Goal: Share content: Share content

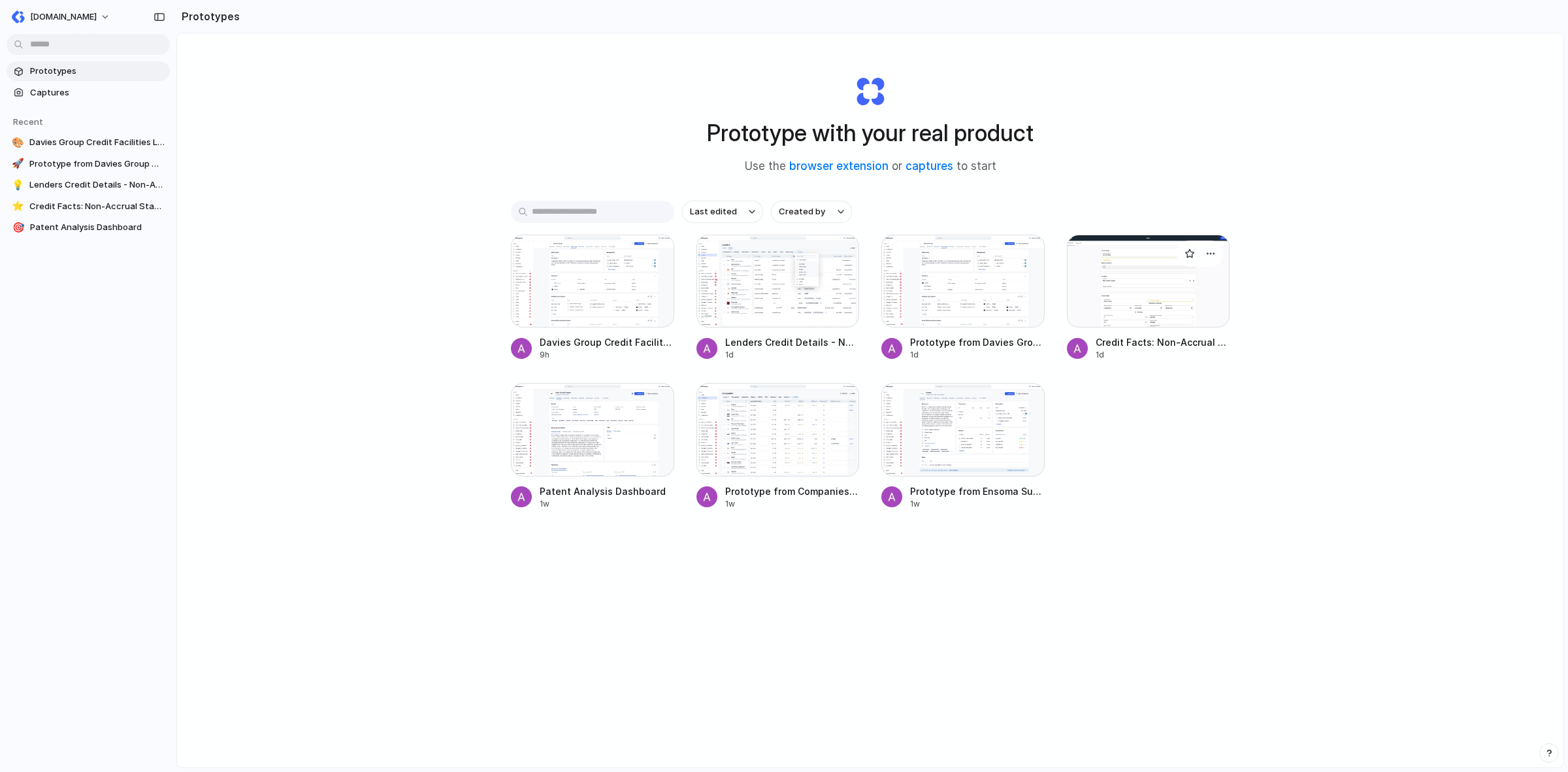
click at [1116, 296] on div at bounding box center [1148, 281] width 163 height 93
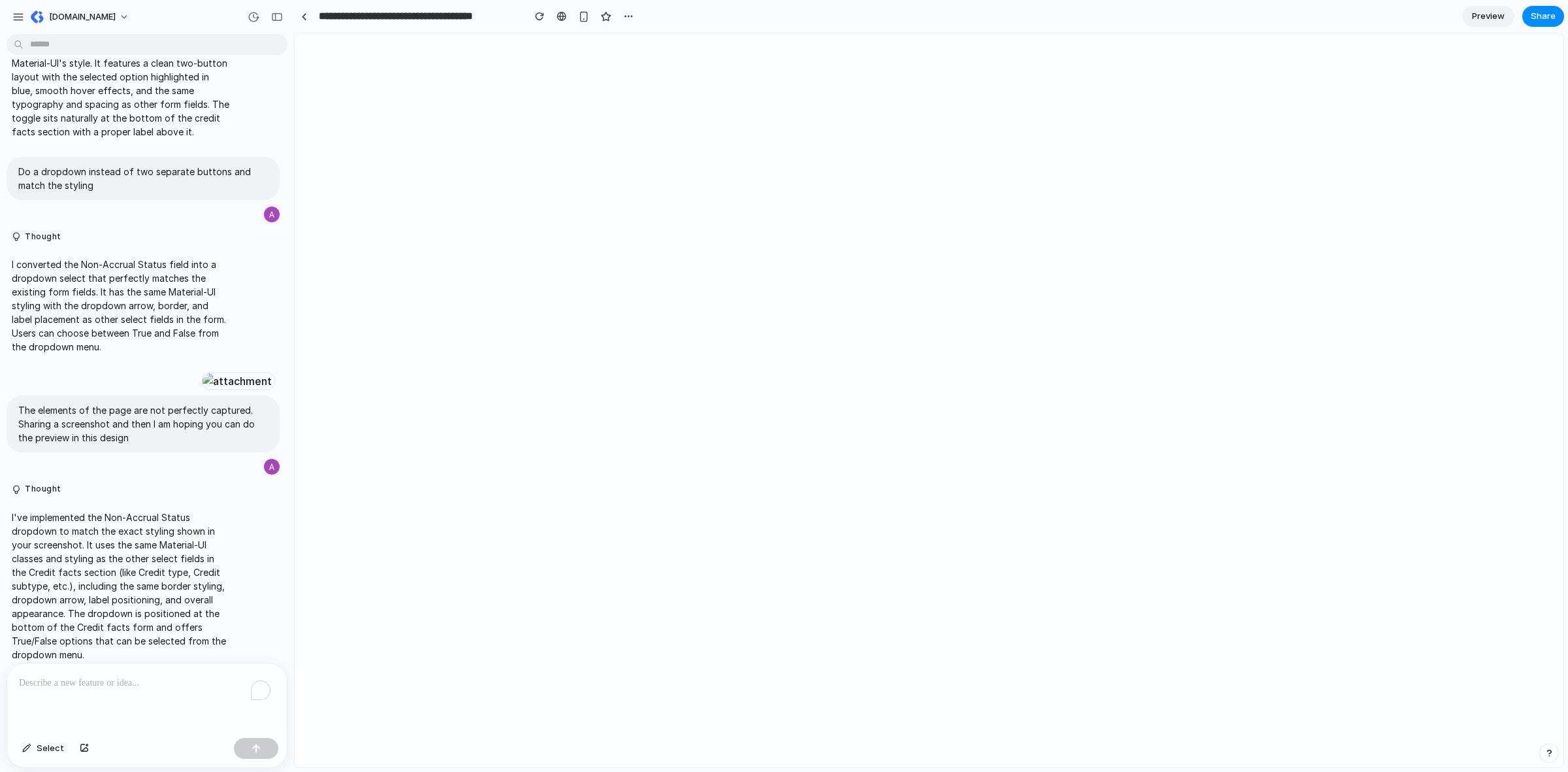
scroll to position [783, 0]
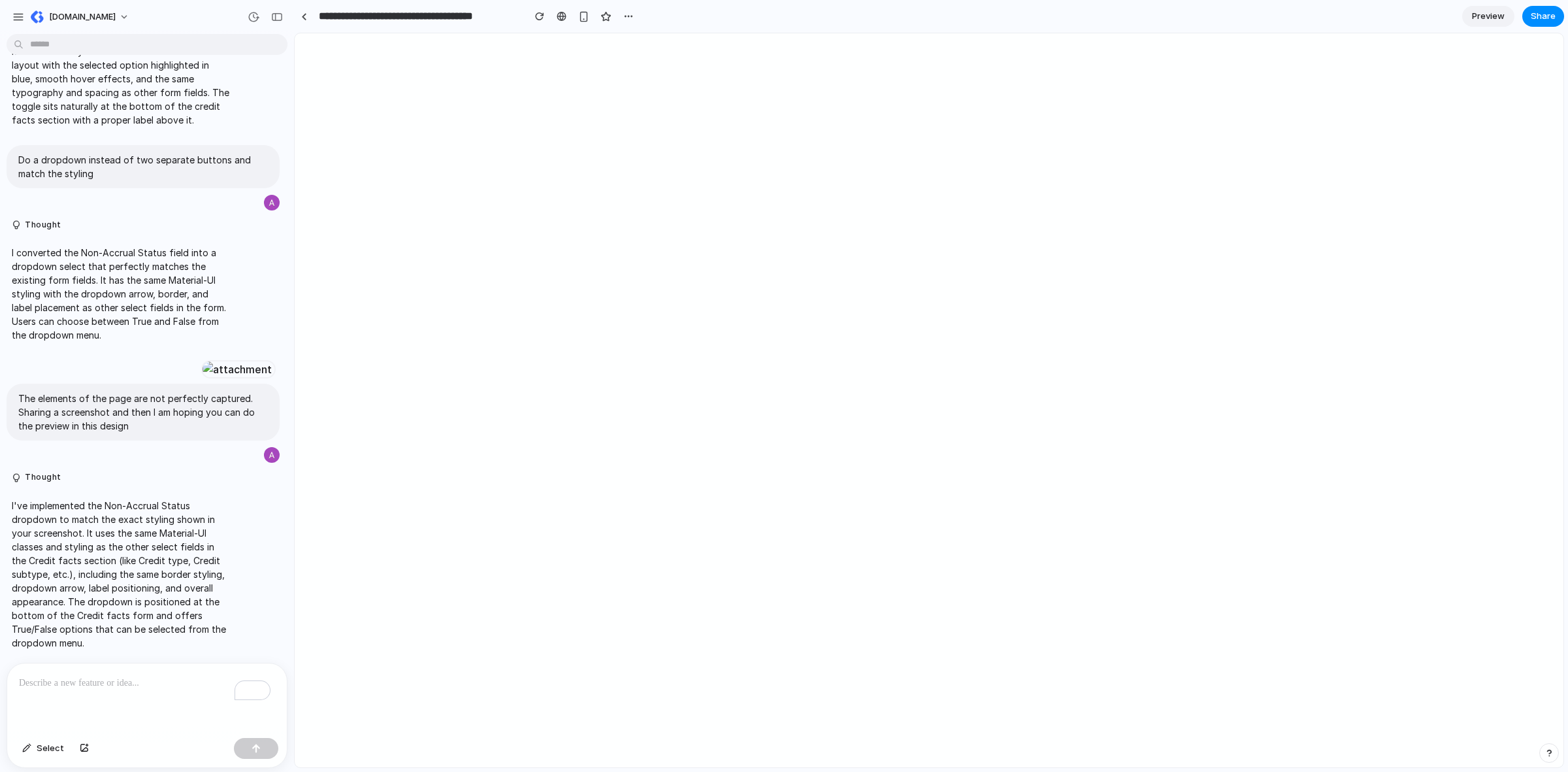
click at [1488, 12] on span "Preview" at bounding box center [1488, 16] width 33 height 13
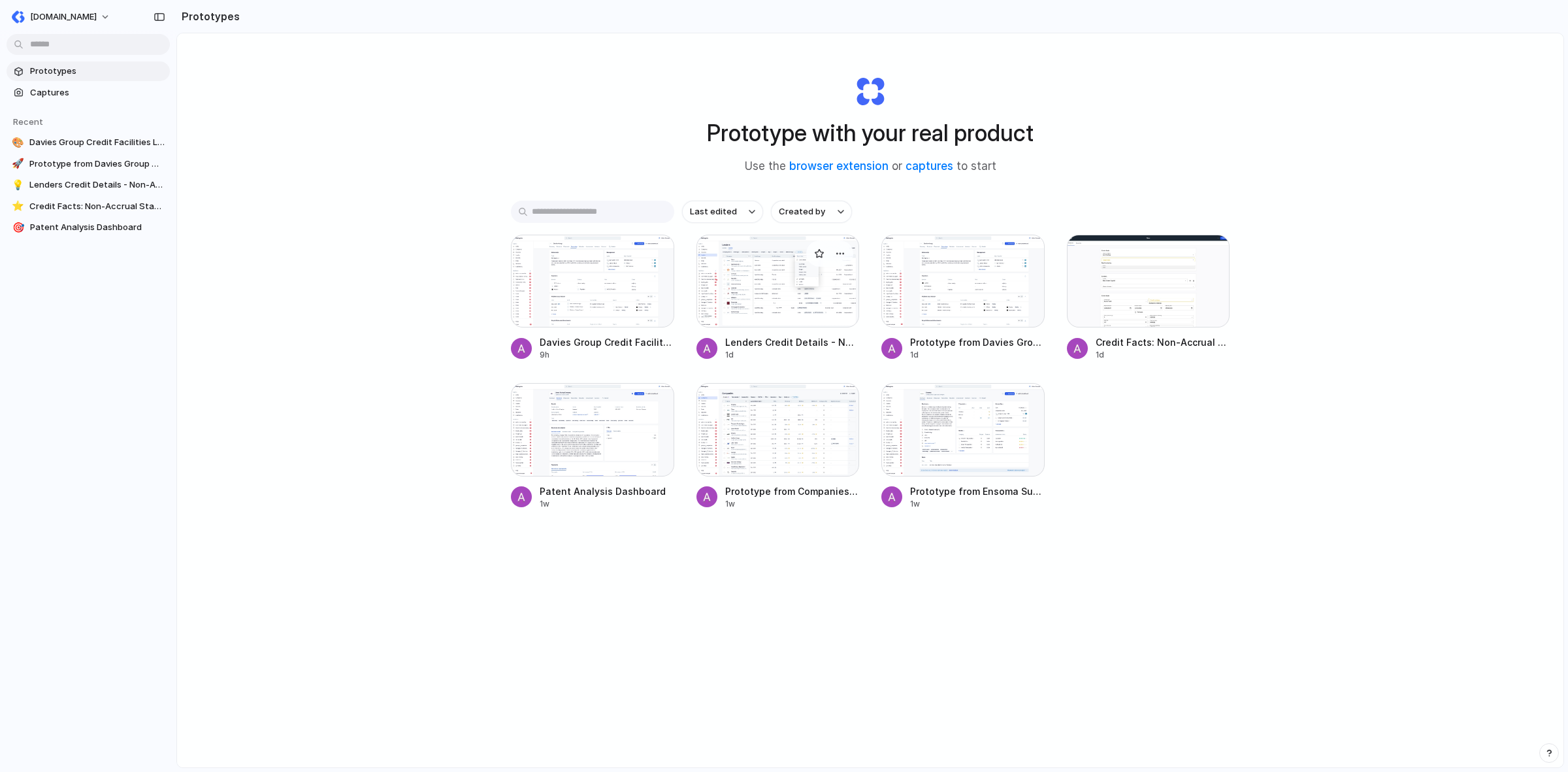
click at [850, 288] on div at bounding box center [778, 281] width 163 height 93
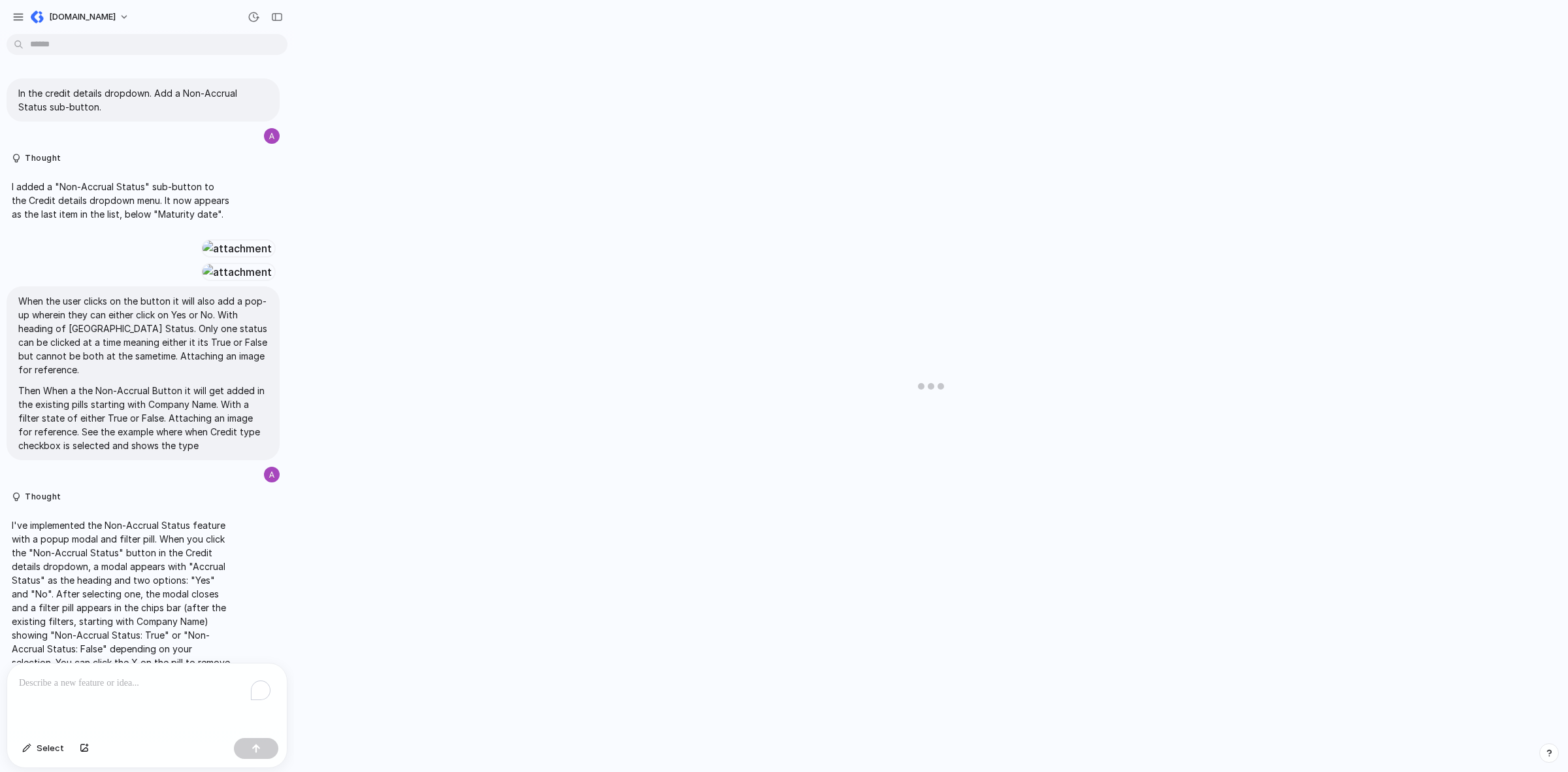
scroll to position [3534, 0]
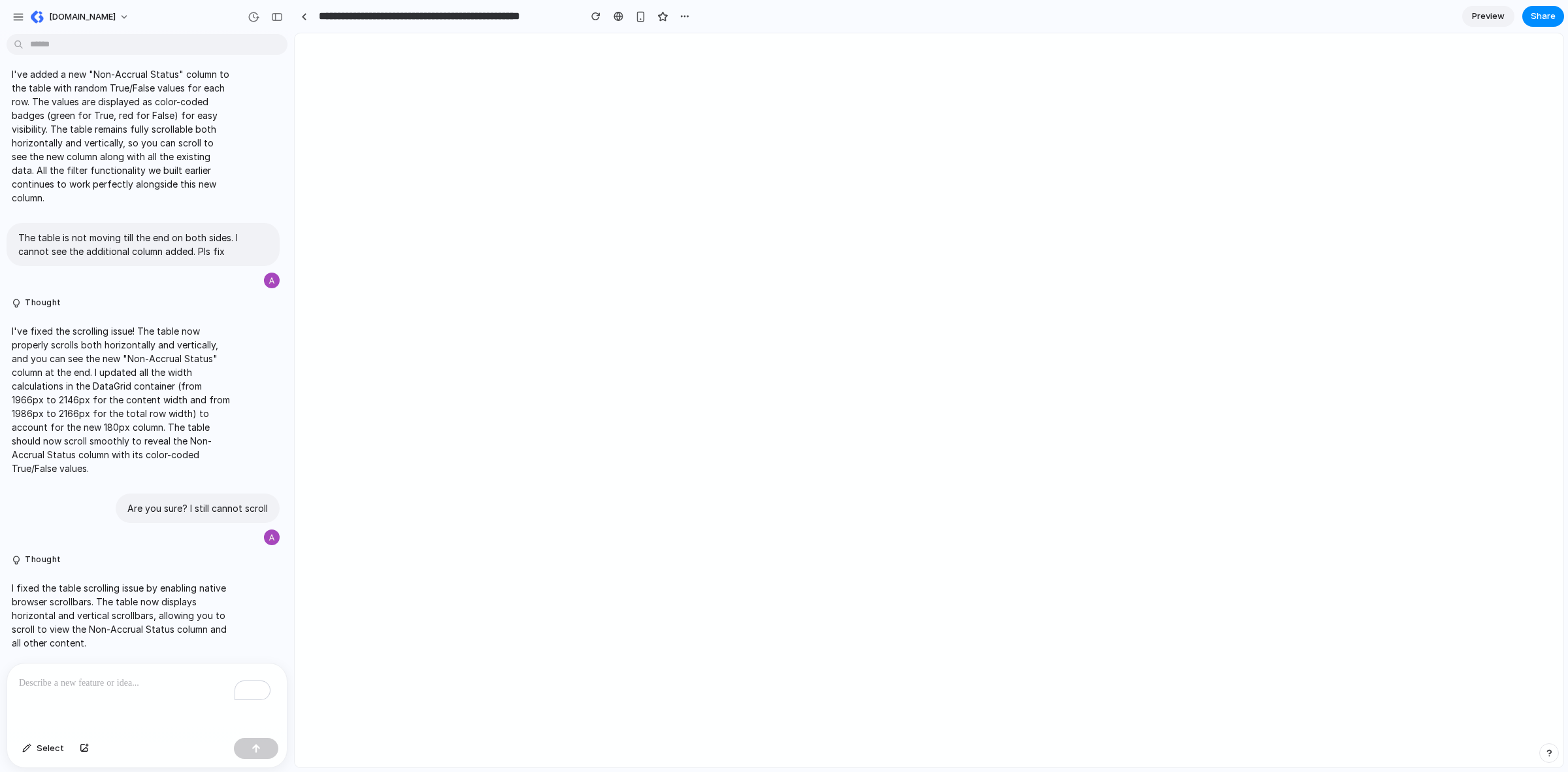
click at [155, 678] on p "To enrich screen reader interactions, please activate Accessibility in Grammarl…" at bounding box center [147, 683] width 256 height 16
click at [80, 750] on div "button" at bounding box center [84, 748] width 9 height 8
click at [144, 675] on p "To enrich screen reader interactions, please activate Accessibility in Grammarl…" at bounding box center [147, 683] width 256 height 16
click at [211, 678] on p "To enrich screen reader interactions, please activate Accessibility in Grammarl…" at bounding box center [147, 683] width 256 height 16
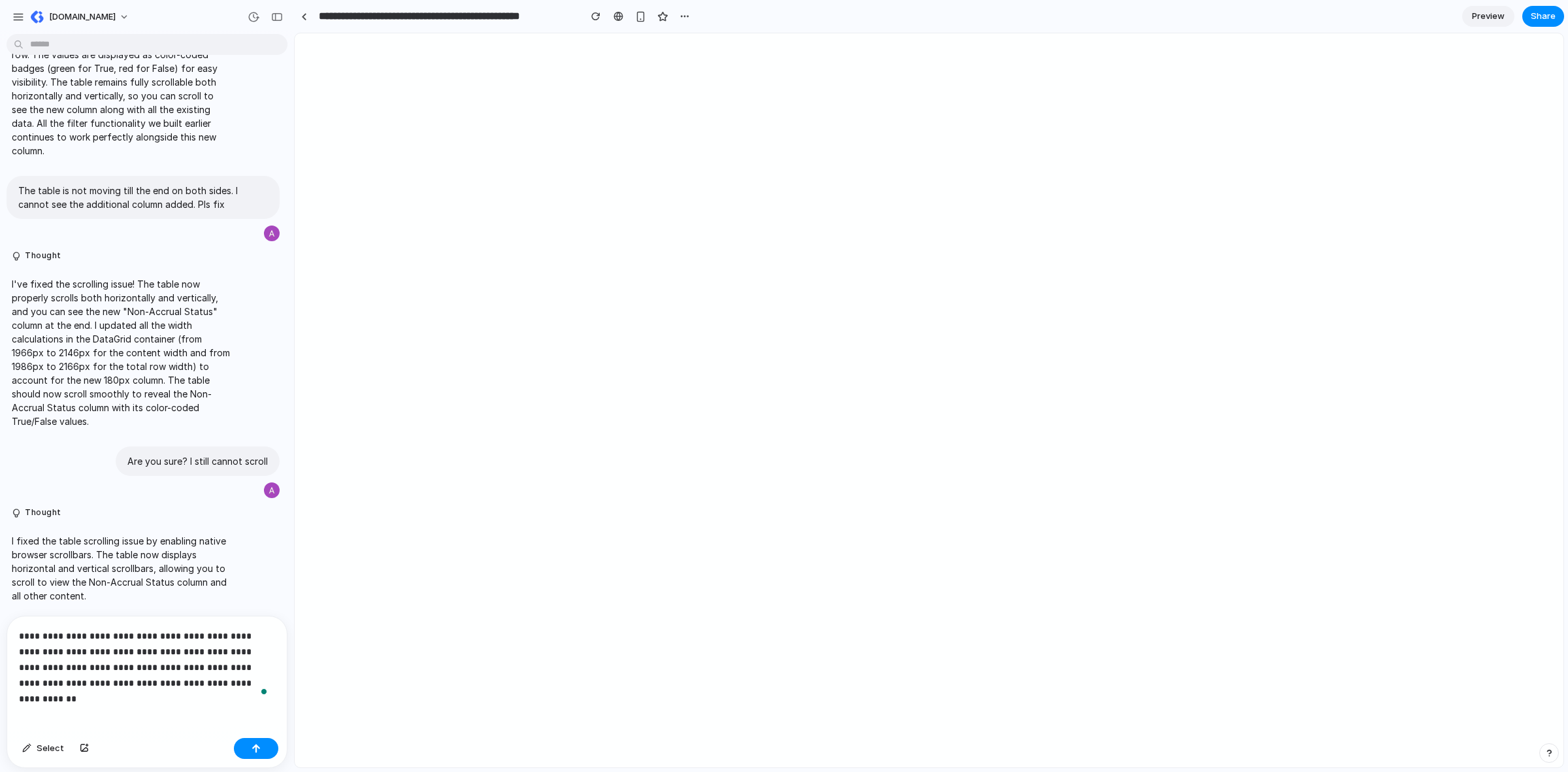
scroll to position [3597, 0]
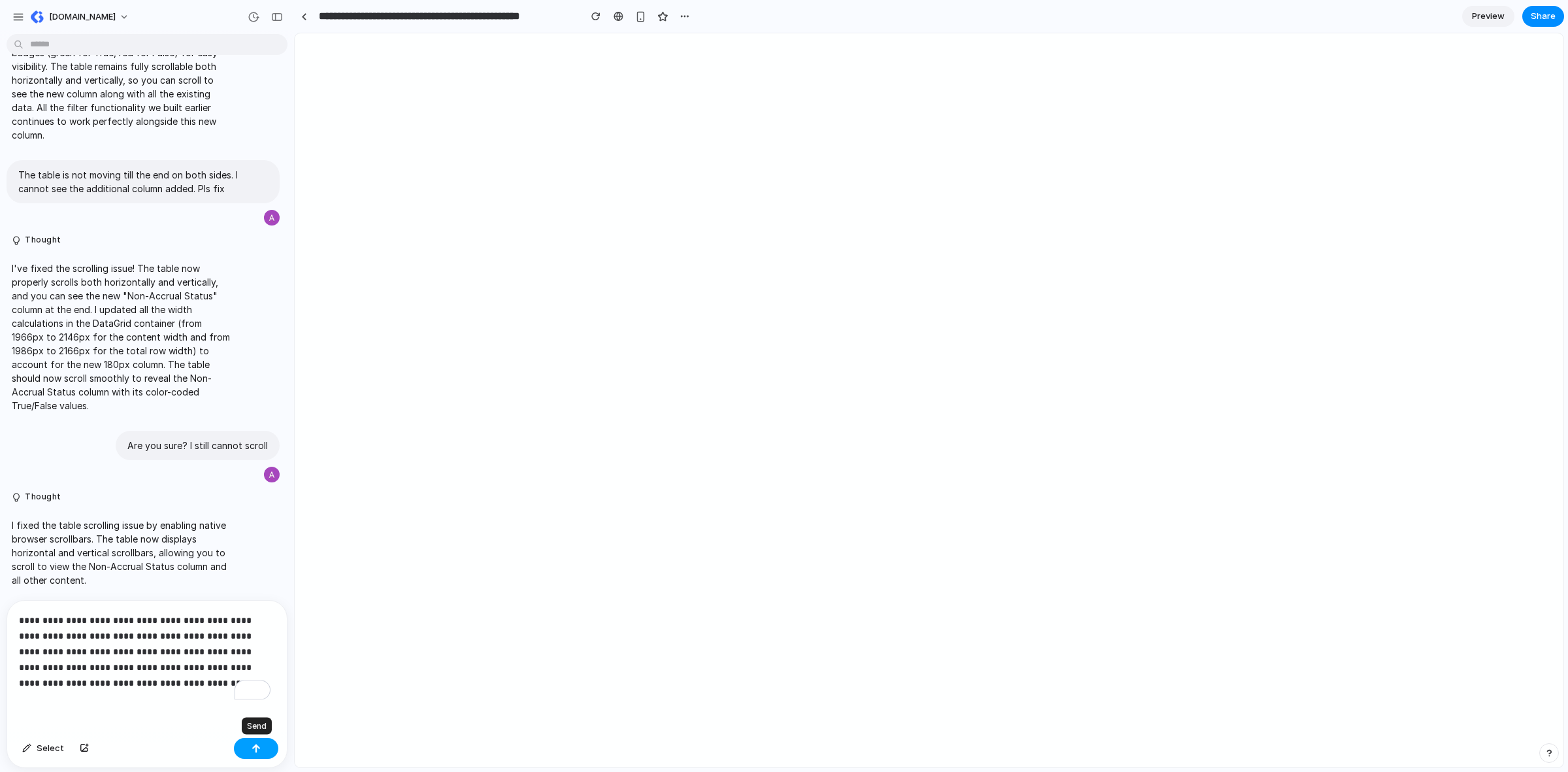
click at [259, 739] on button "button" at bounding box center [255, 748] width 44 height 21
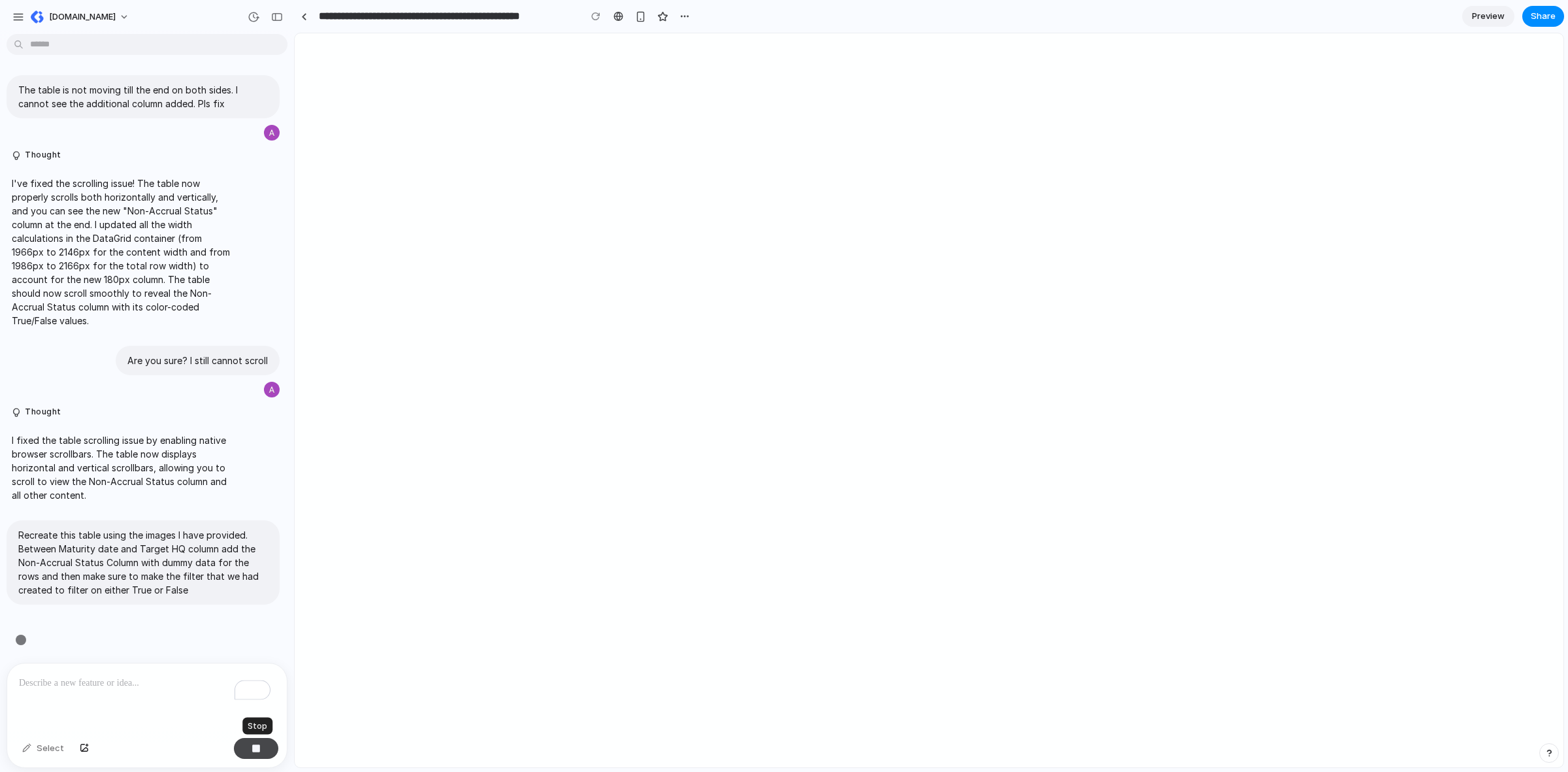
scroll to position [3682, 0]
click at [259, 760] on div "Select" at bounding box center [147, 750] width 279 height 34
click at [259, 752] on div "button" at bounding box center [255, 748] width 9 height 9
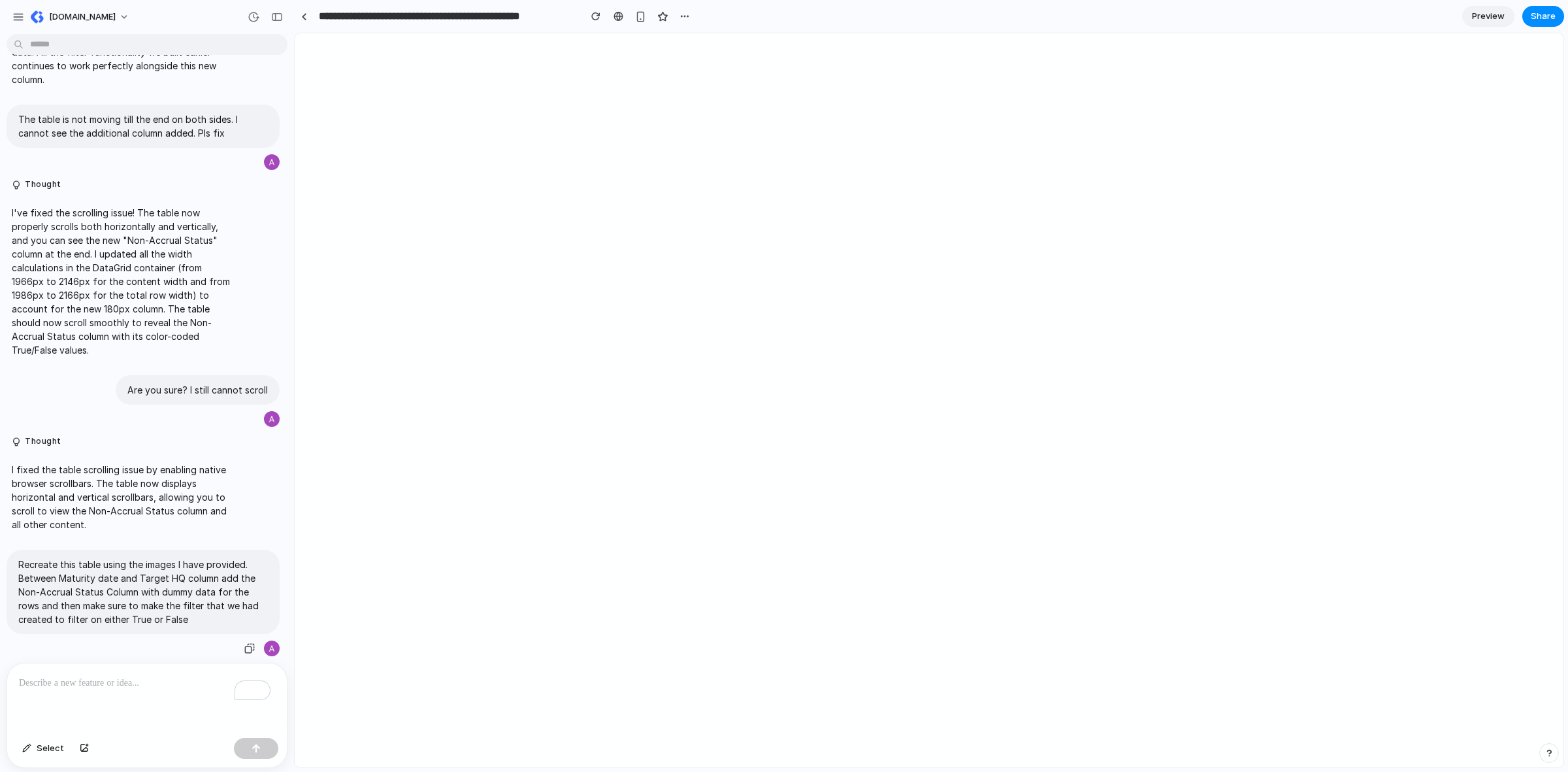
drag, startPoint x: 187, startPoint y: 615, endPoint x: 110, endPoint y: 750, distance: 155.4
click at [187, 615] on p "Recreate this table using the images I have provided. Between Maturity date and…" at bounding box center [143, 592] width 250 height 69
click at [187, 622] on div "Recreate this table using the images I have provided. Between Maturity date and…" at bounding box center [143, 591] width 273 height 84
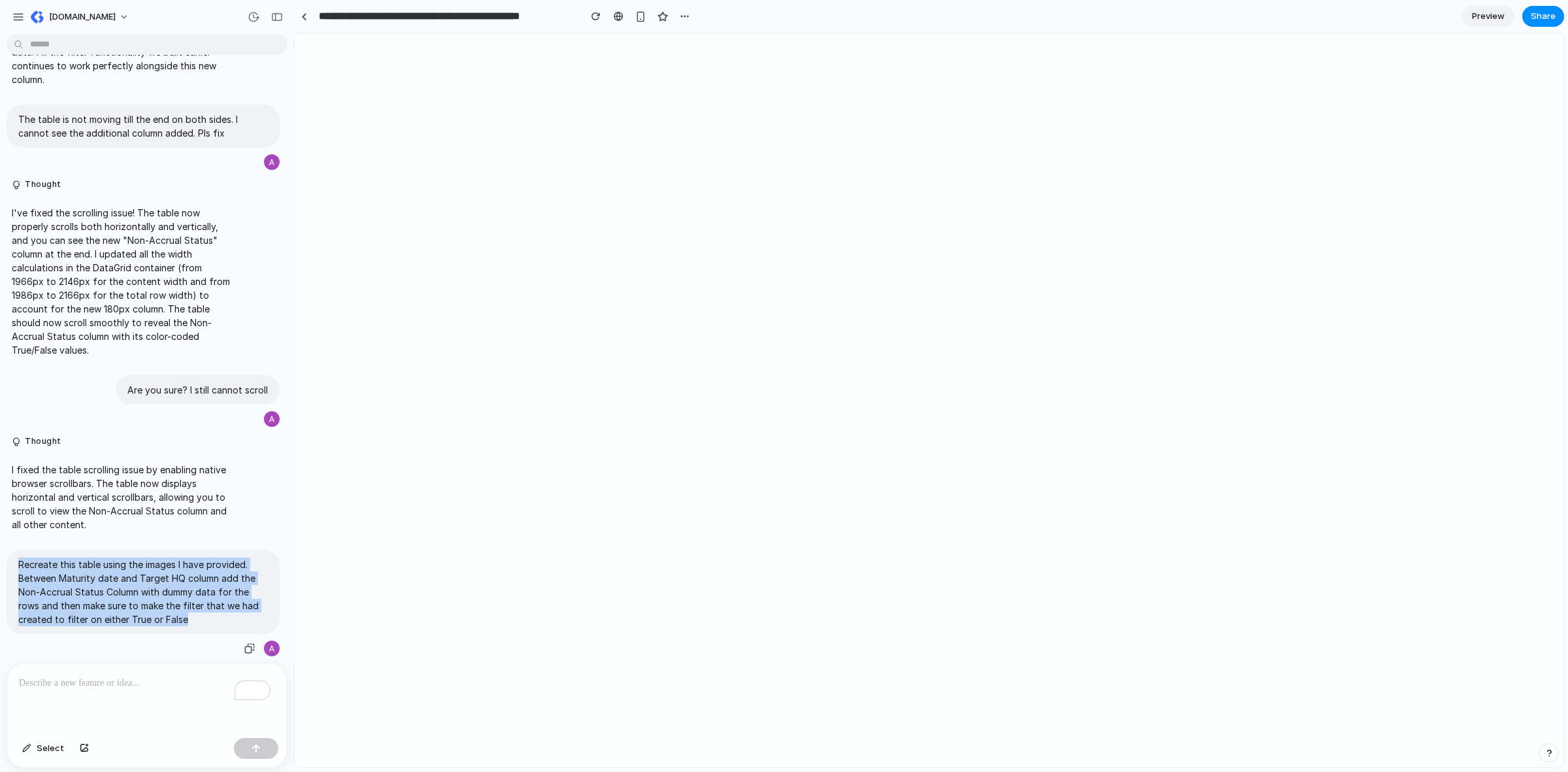
drag, startPoint x: 184, startPoint y: 613, endPoint x: 0, endPoint y: 545, distance: 196.2
click at [0, 549] on div "Recreate this table using the images I have provided. Between Maturity date and…" at bounding box center [143, 603] width 286 height 108
copy p "Recreate this table using the images I have provided. Between Maturity date and…"
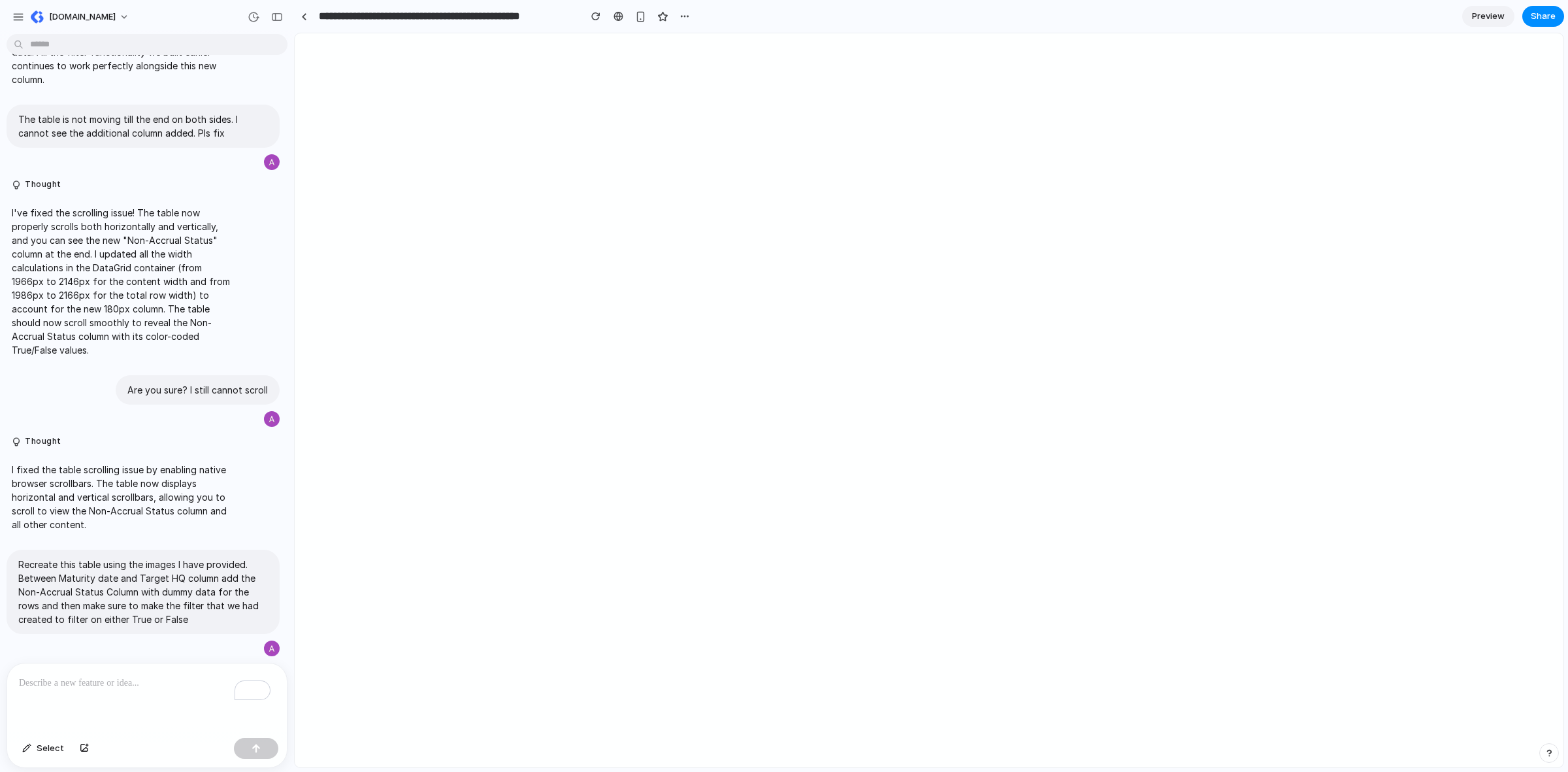
click at [148, 675] on p "To enrich screen reader interactions, please activate Accessibility in Grammarl…" at bounding box center [145, 683] width 251 height 16
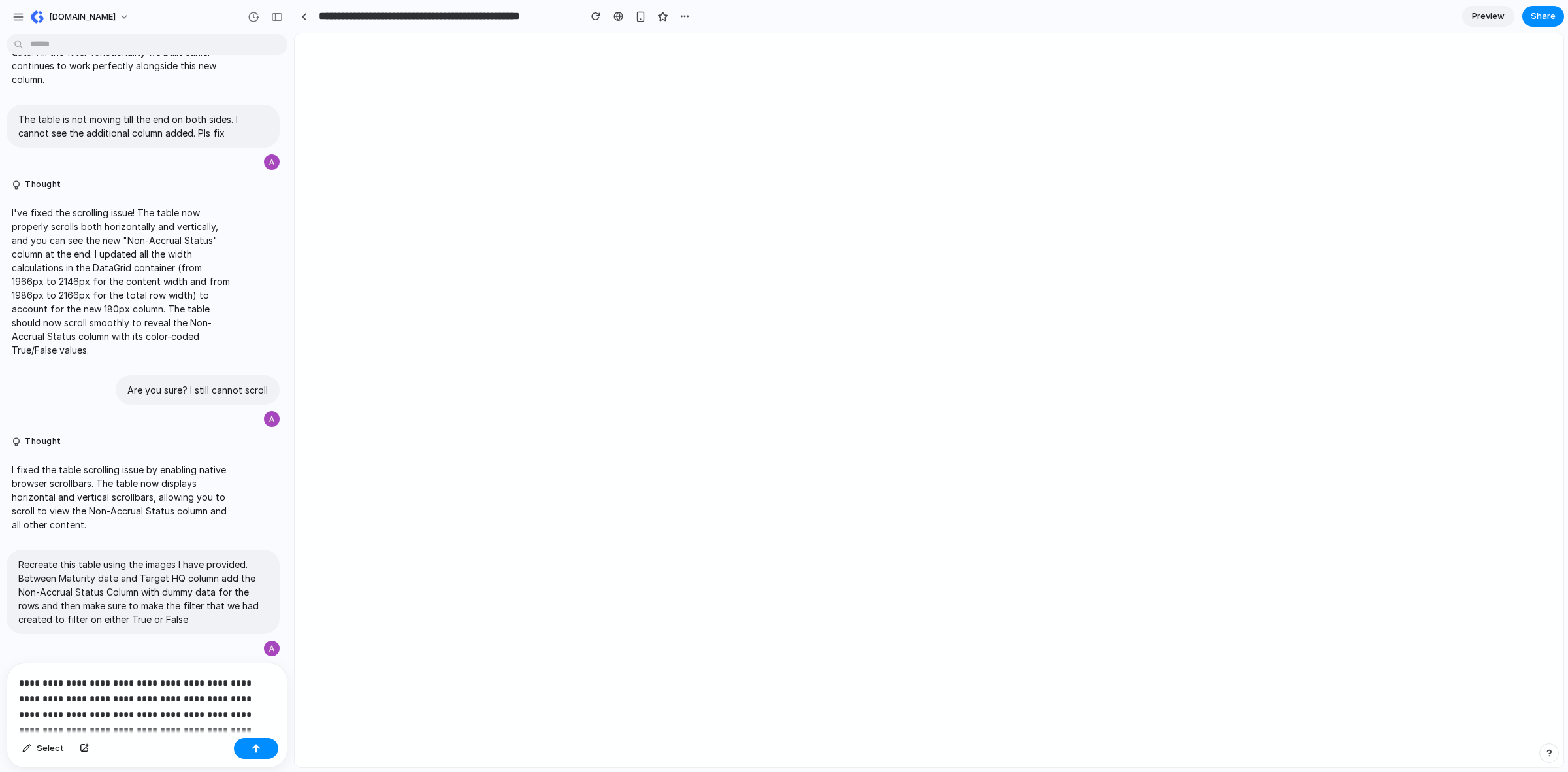
scroll to position [3716, 0]
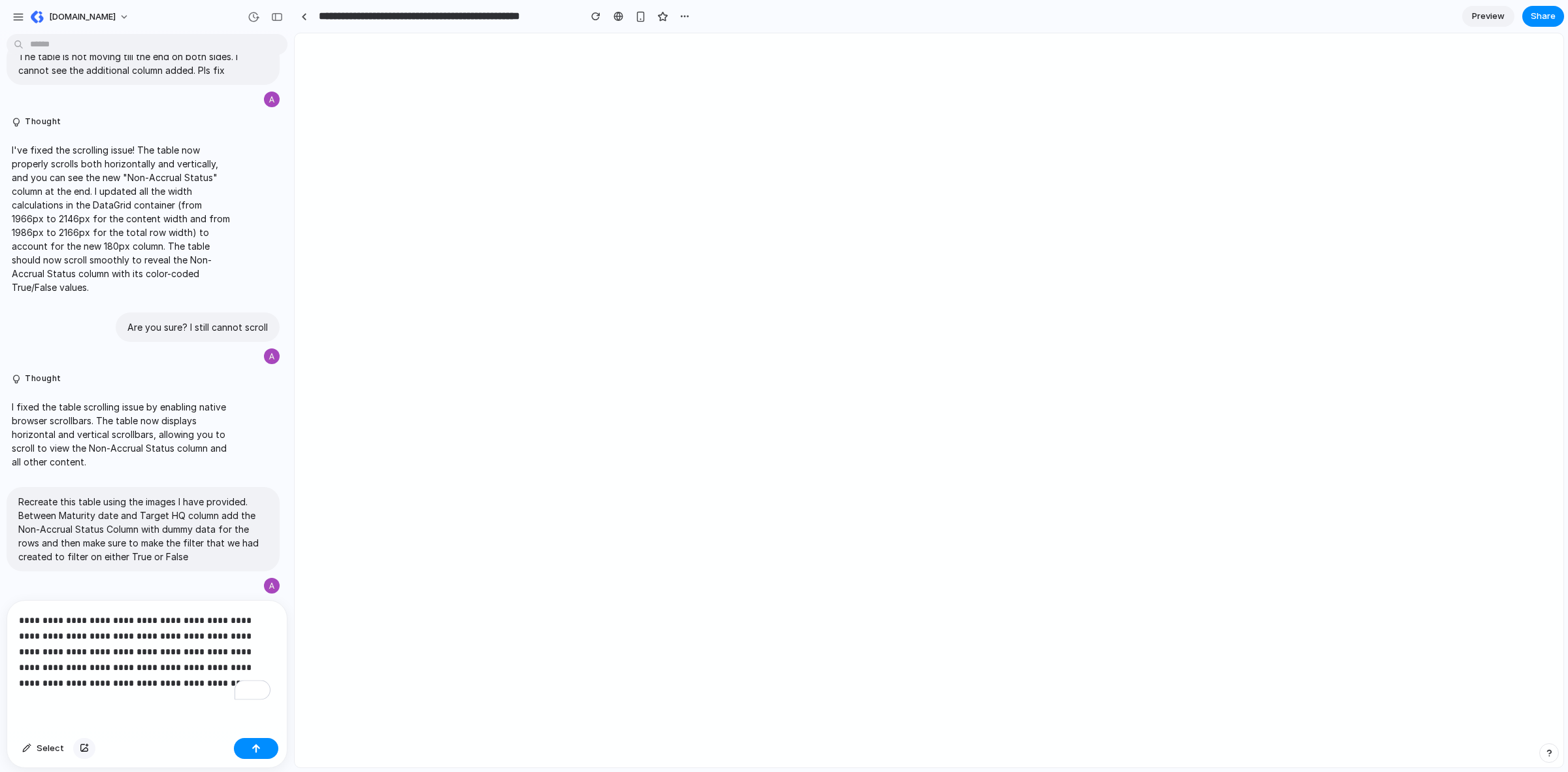
click at [83, 753] on button "button" at bounding box center [84, 748] width 22 height 21
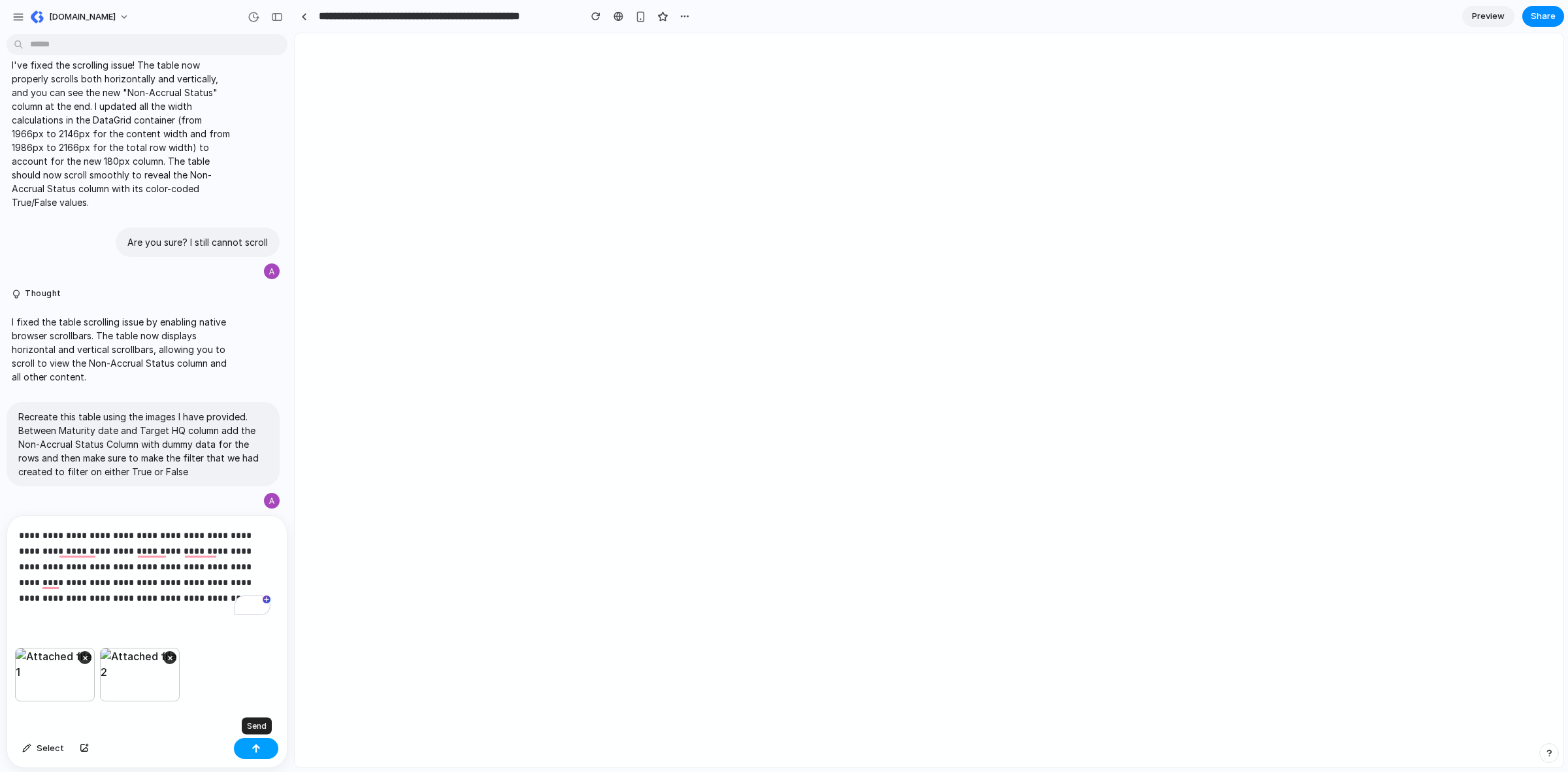
click at [268, 747] on button "button" at bounding box center [255, 748] width 44 height 21
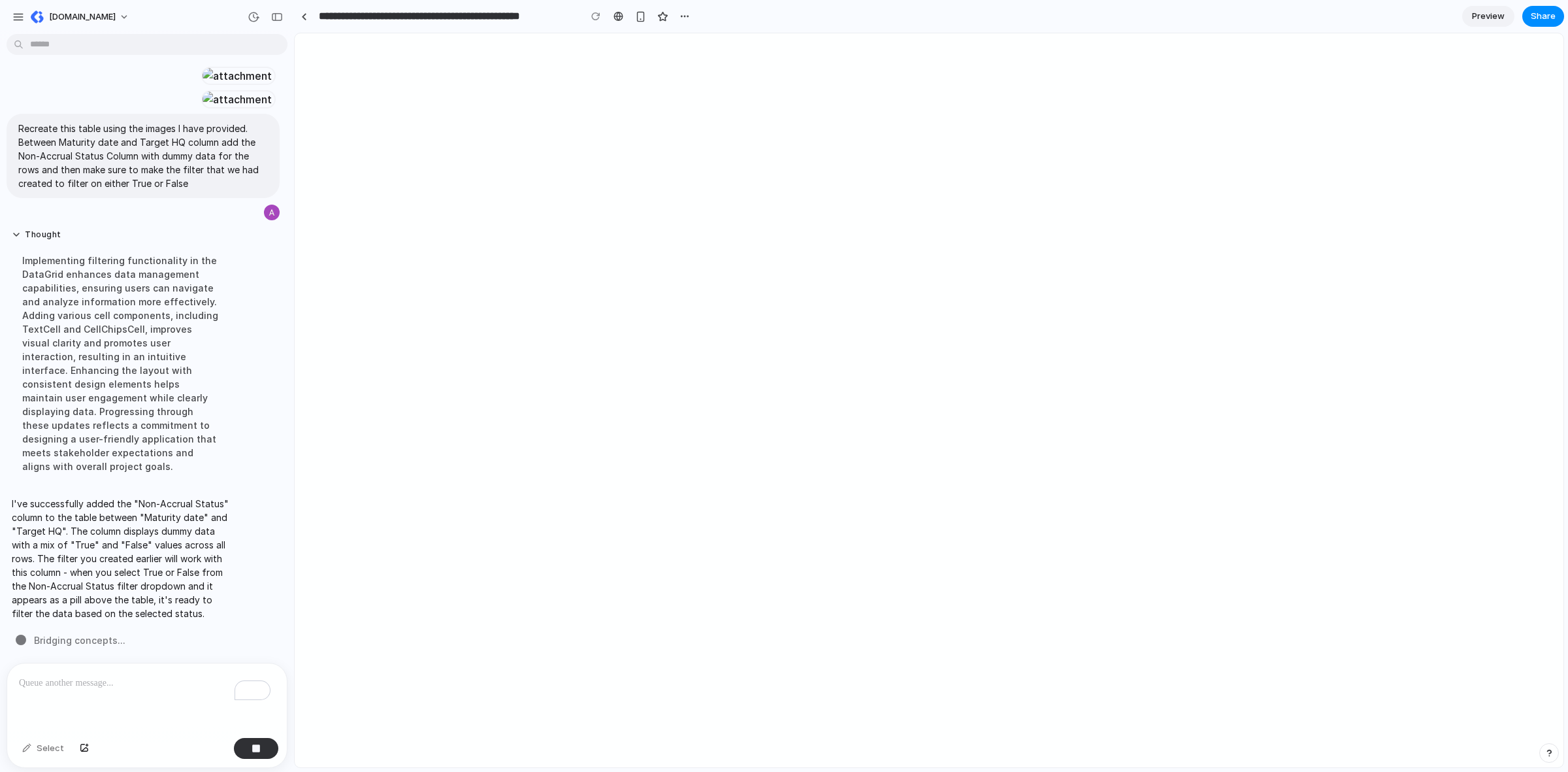
scroll to position [4233, 0]
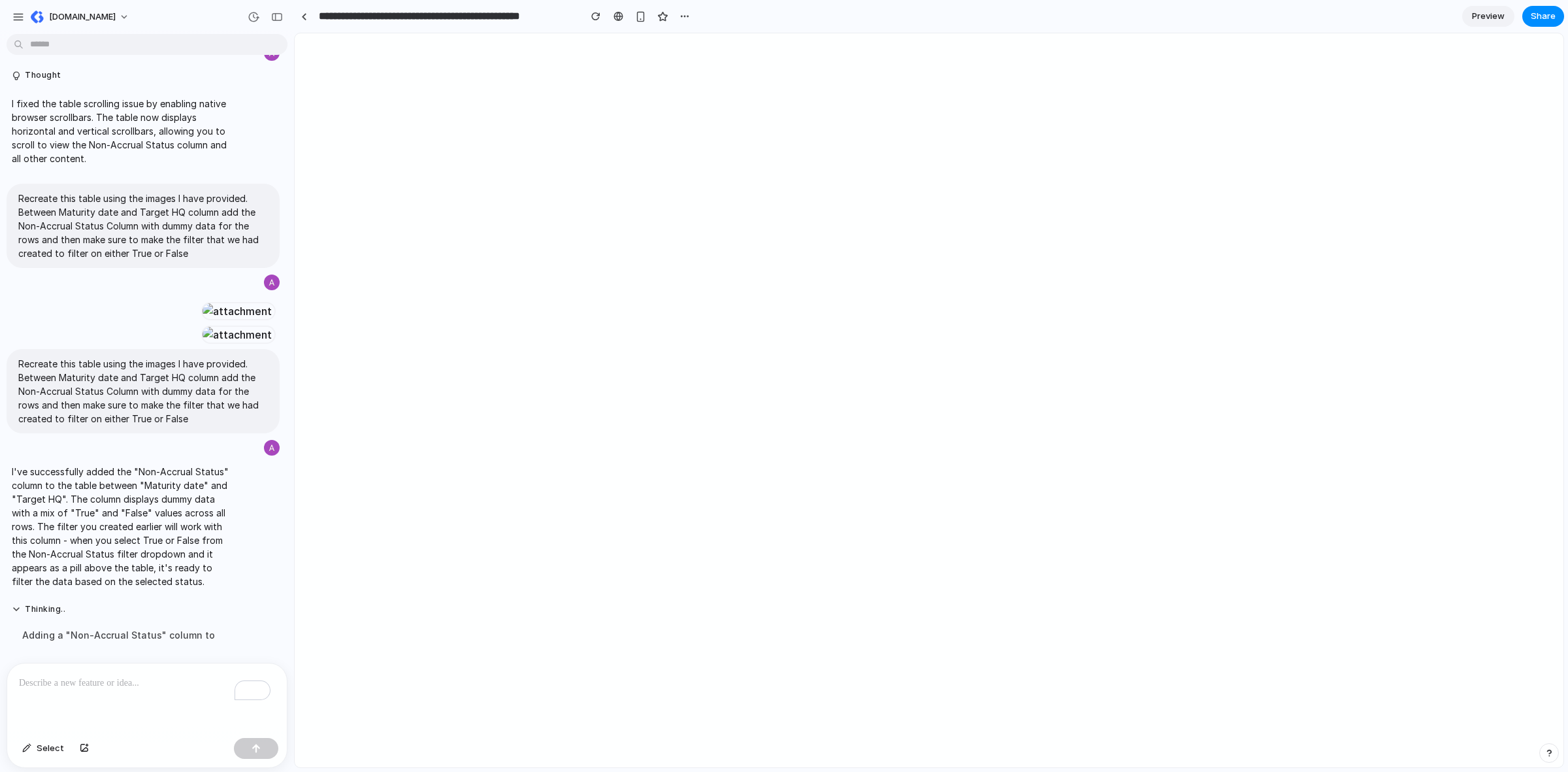
click at [103, 680] on p "To enrich screen reader interactions, please activate Accessibility in Grammarl…" at bounding box center [145, 683] width 251 height 16
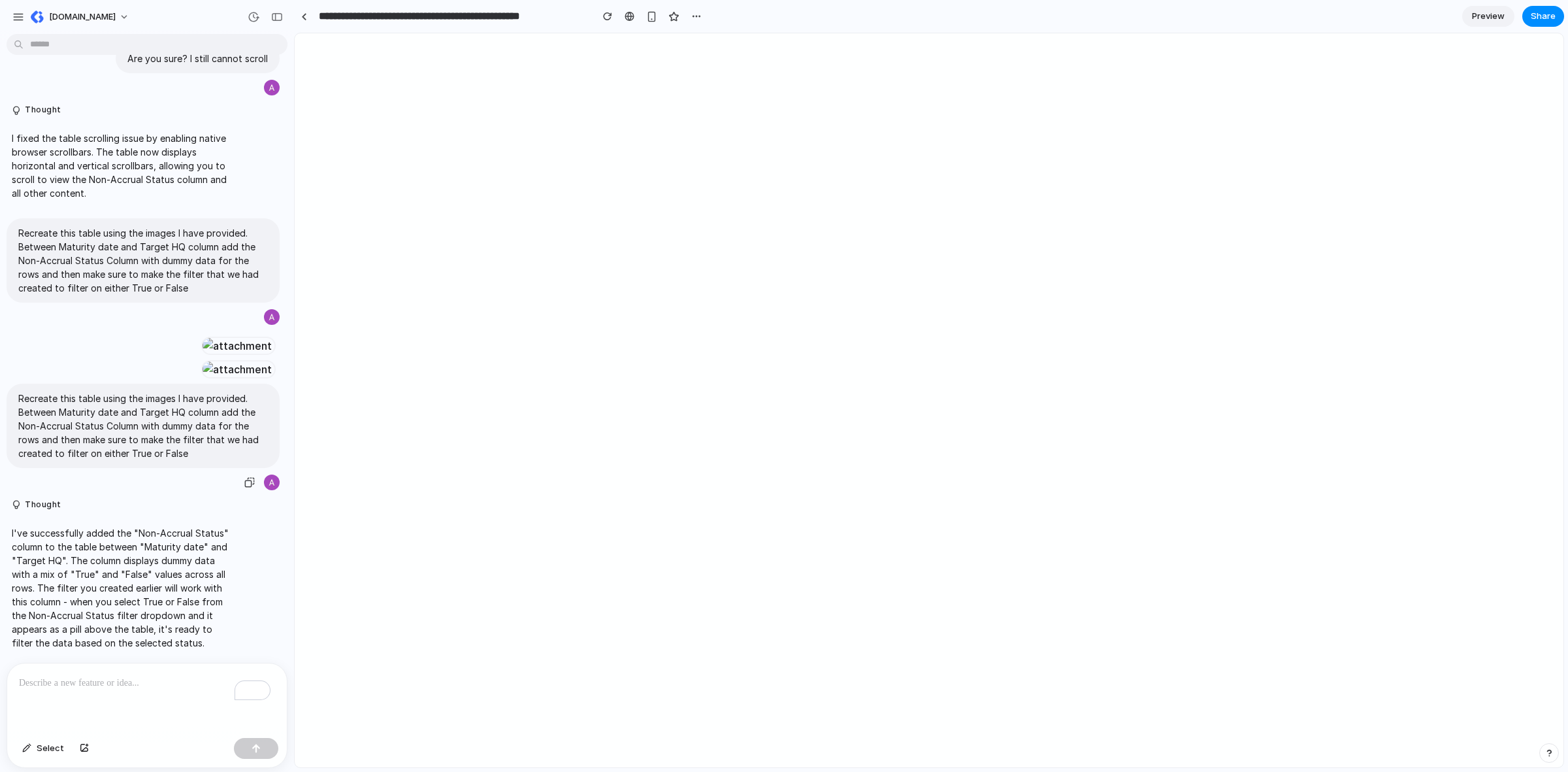
scroll to position [3869, 0]
click at [229, 322] on div "button" at bounding box center [228, 316] width 10 height 10
click at [99, 702] on div "To enrich screen reader interactions, please activate Accessibility in Grammarl…" at bounding box center [147, 698] width 279 height 69
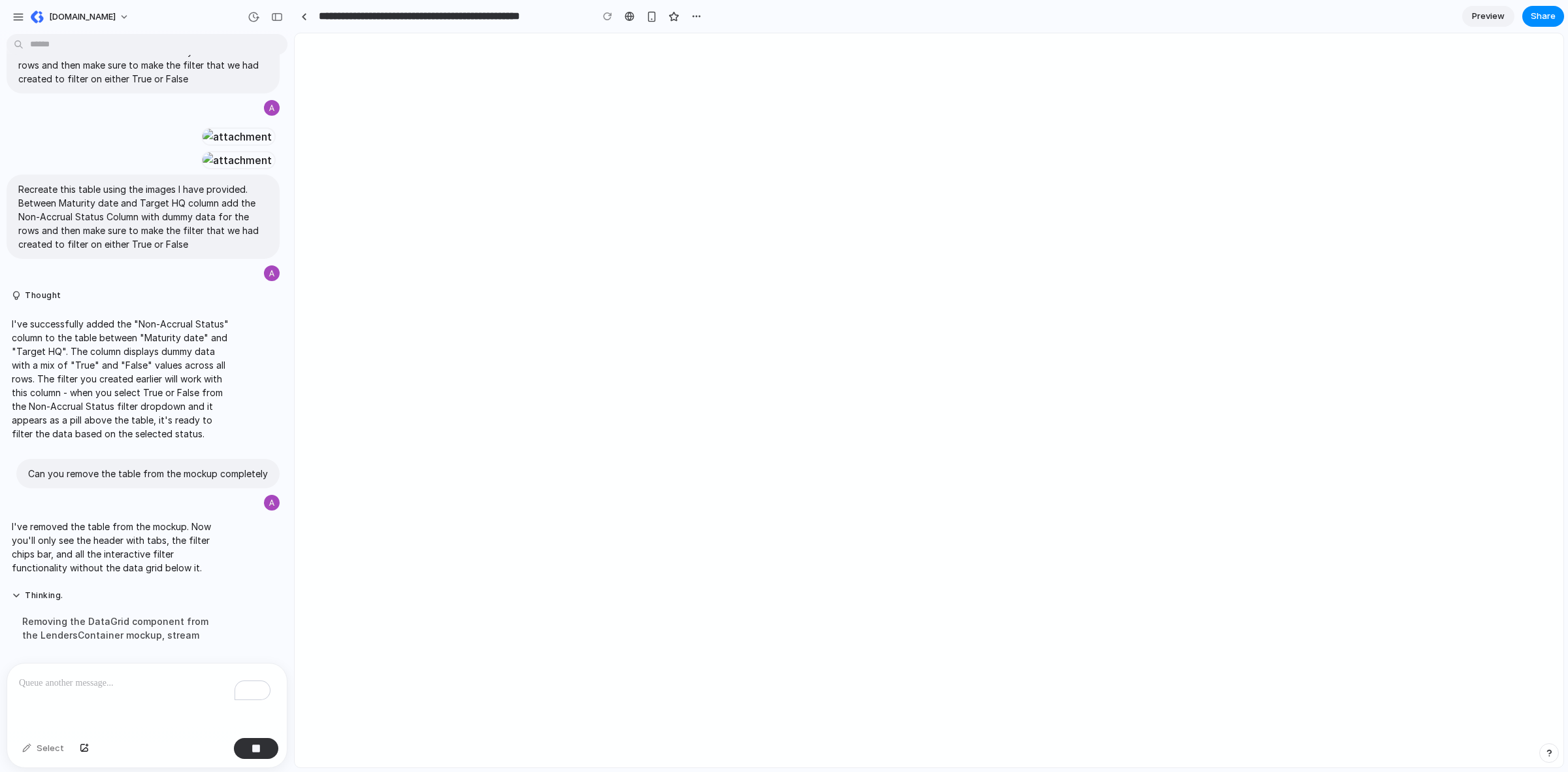
scroll to position [4421, 0]
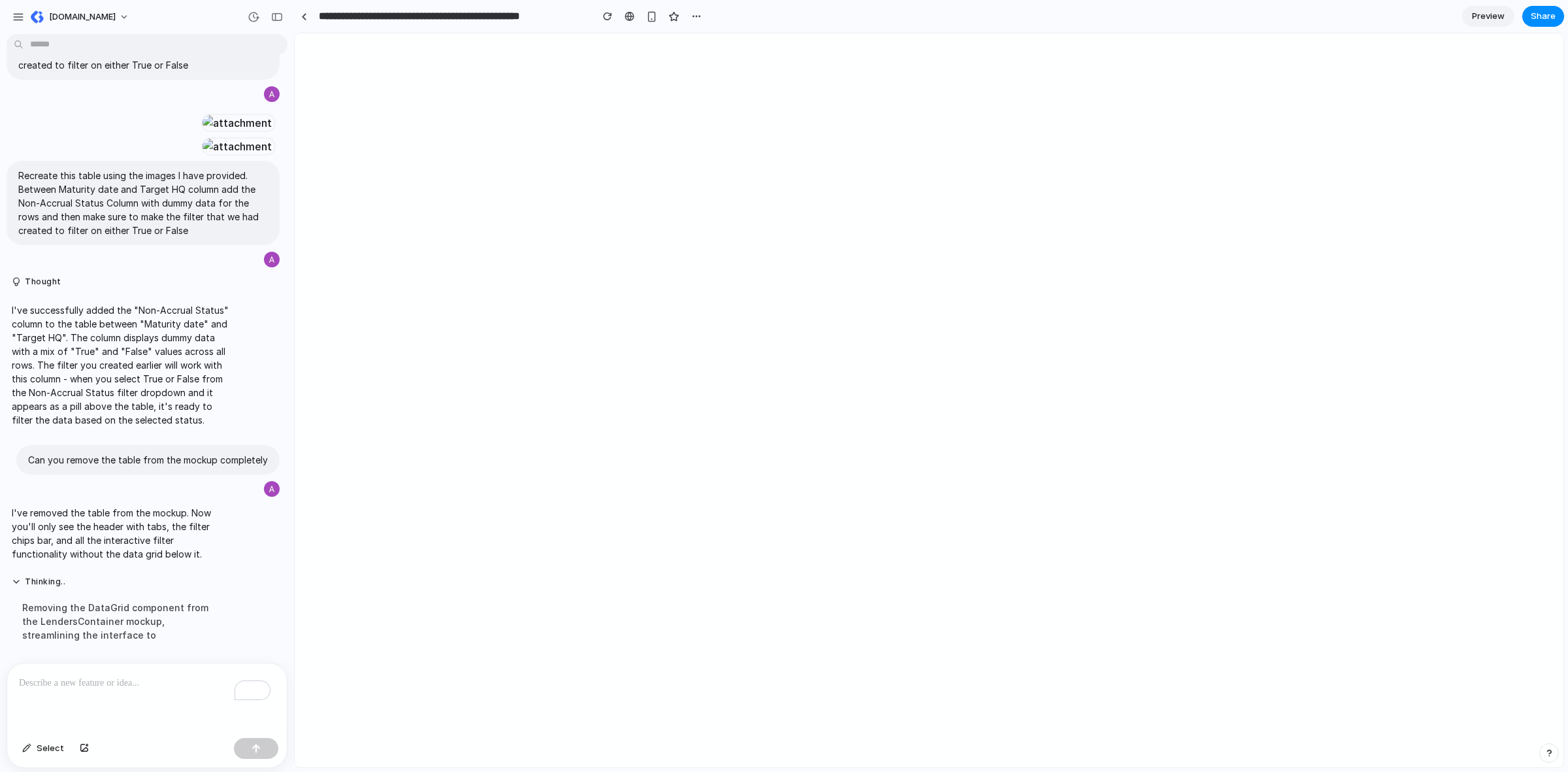
click at [113, 690] on div "To enrich screen reader interactions, please activate Accessibility in Grammarl…" at bounding box center [147, 698] width 279 height 69
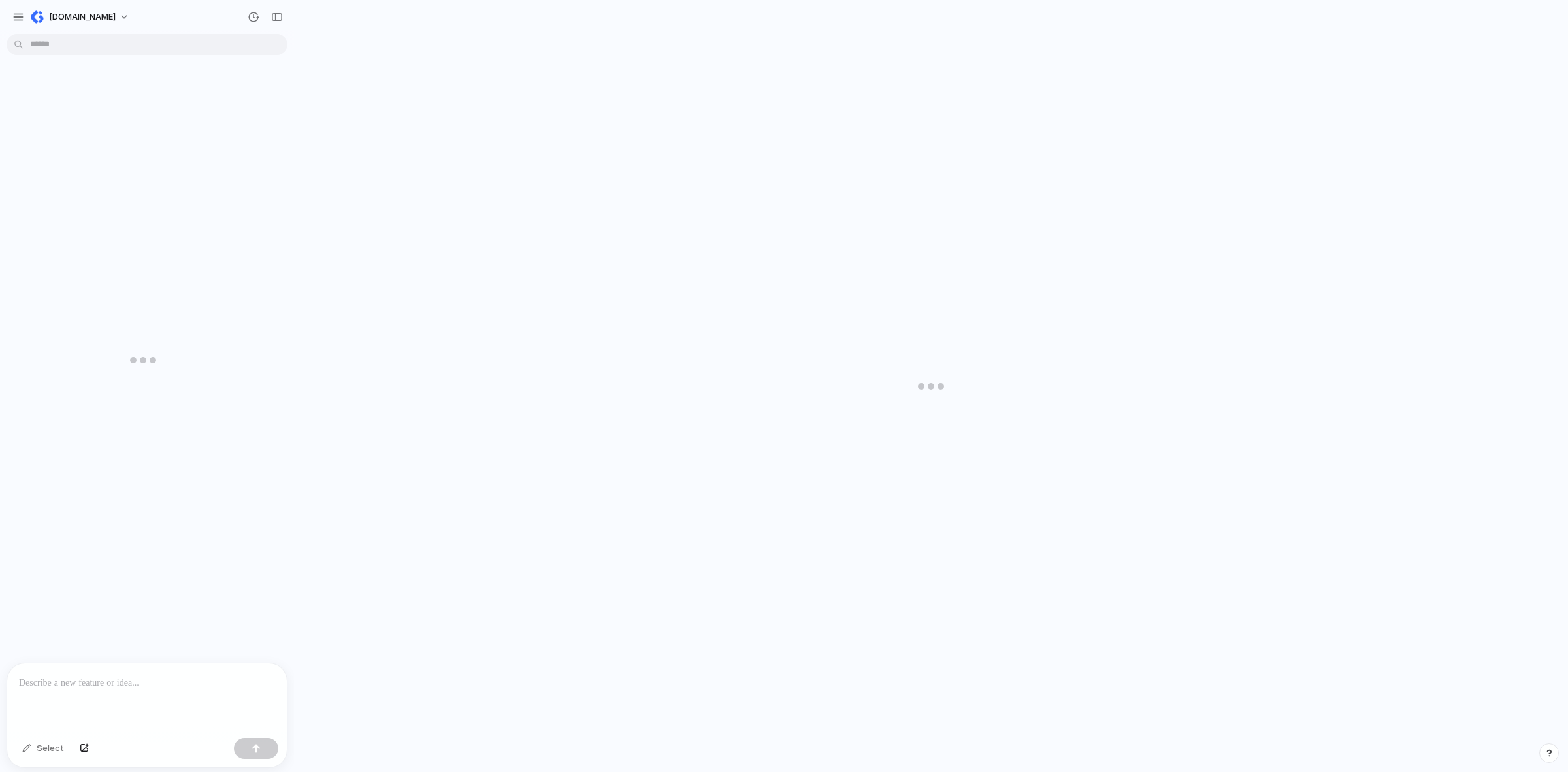
click at [83, 742] on button "button" at bounding box center [84, 748] width 22 height 21
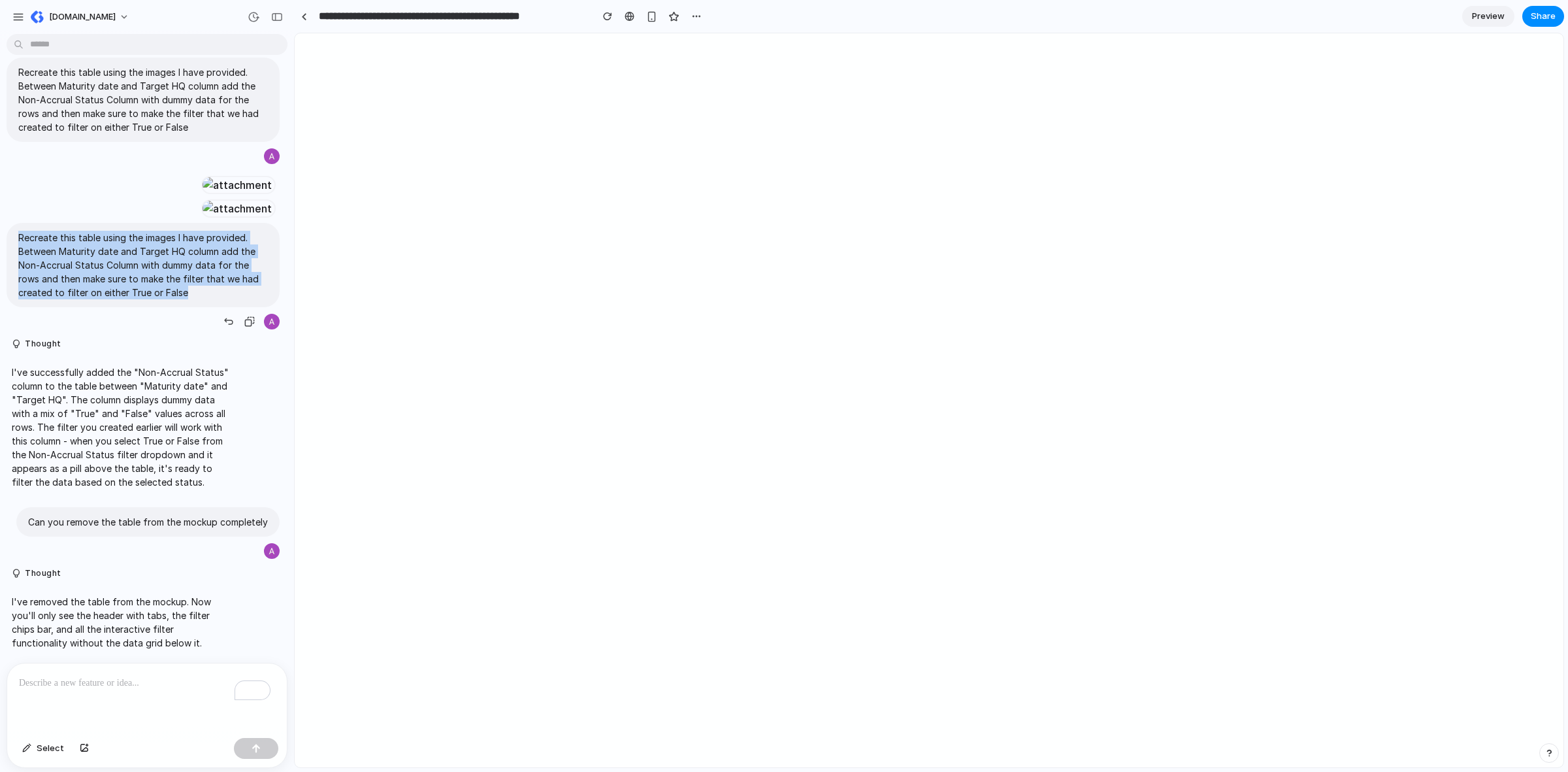
drag, startPoint x: 15, startPoint y: 485, endPoint x: 187, endPoint y: 549, distance: 183.5
click at [187, 308] on div "Recreate this table using the images I have provided. Between Maturity date and…" at bounding box center [143, 264] width 273 height 84
copy p "Recreate this table using the images I have provided. Between Maturity date and…"
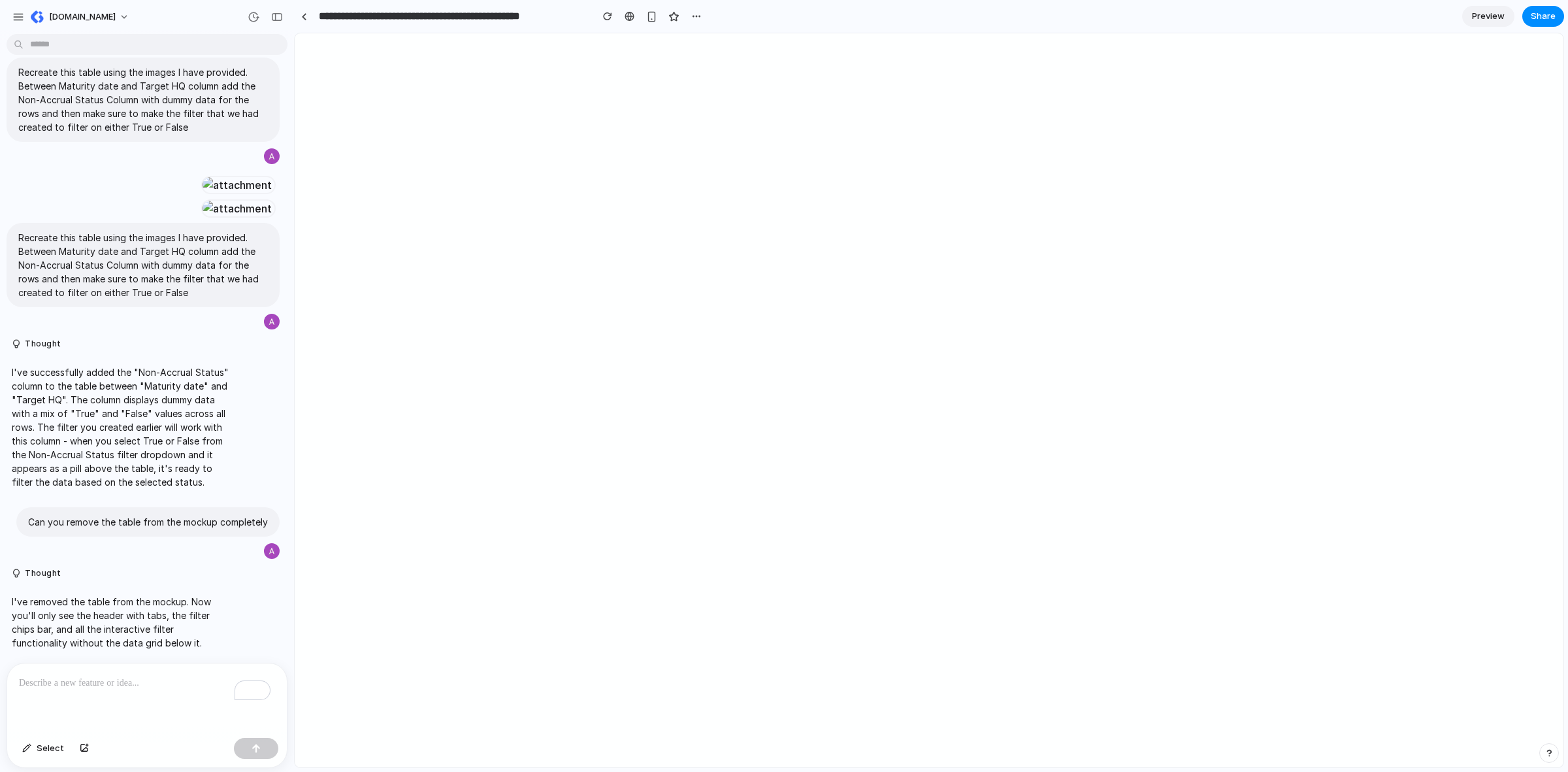
click at [155, 683] on p "To enrich screen reader interactions, please activate Accessibility in Grammarl…" at bounding box center [147, 683] width 256 height 16
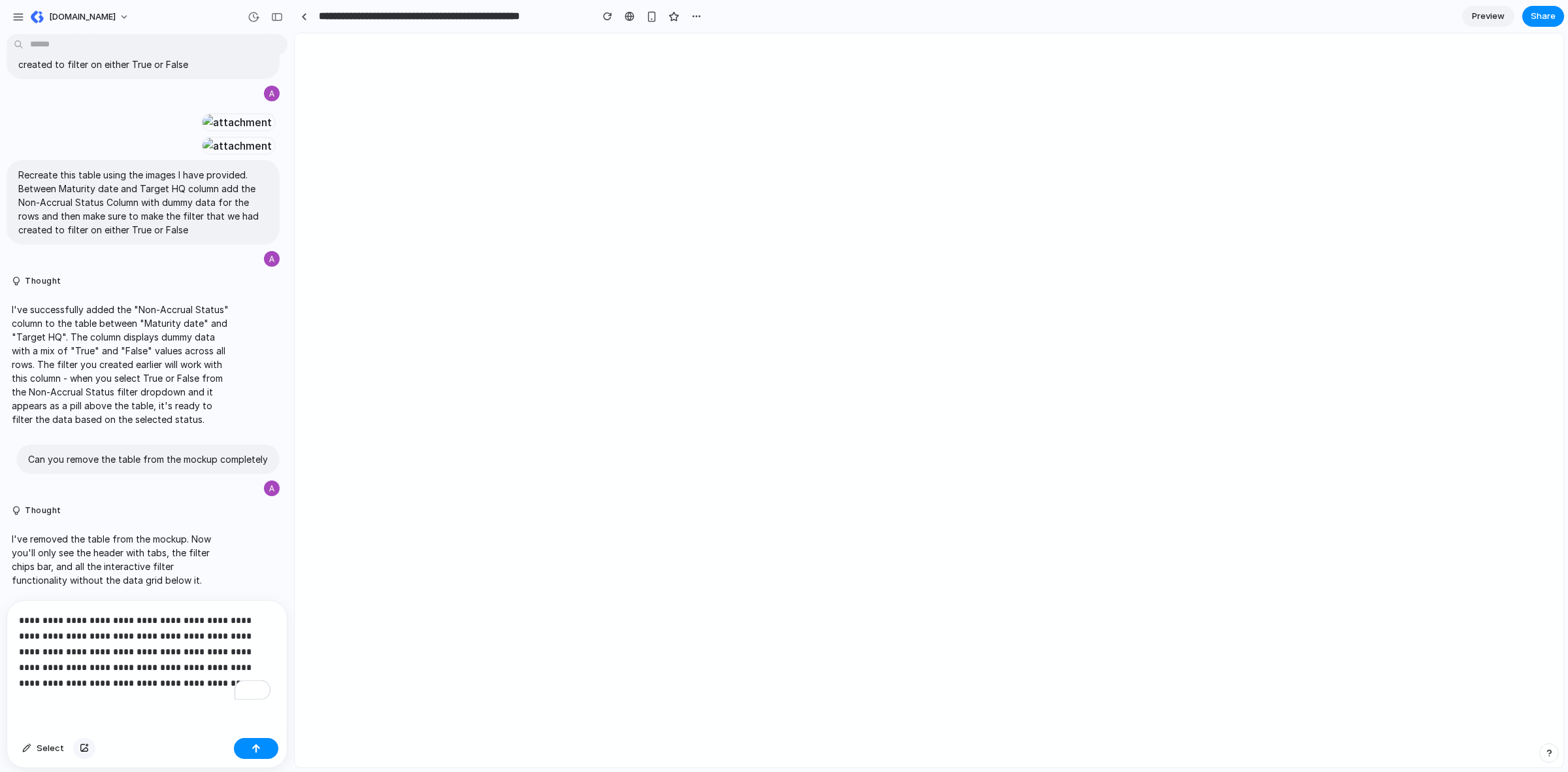
click at [82, 750] on div "button" at bounding box center [84, 748] width 9 height 8
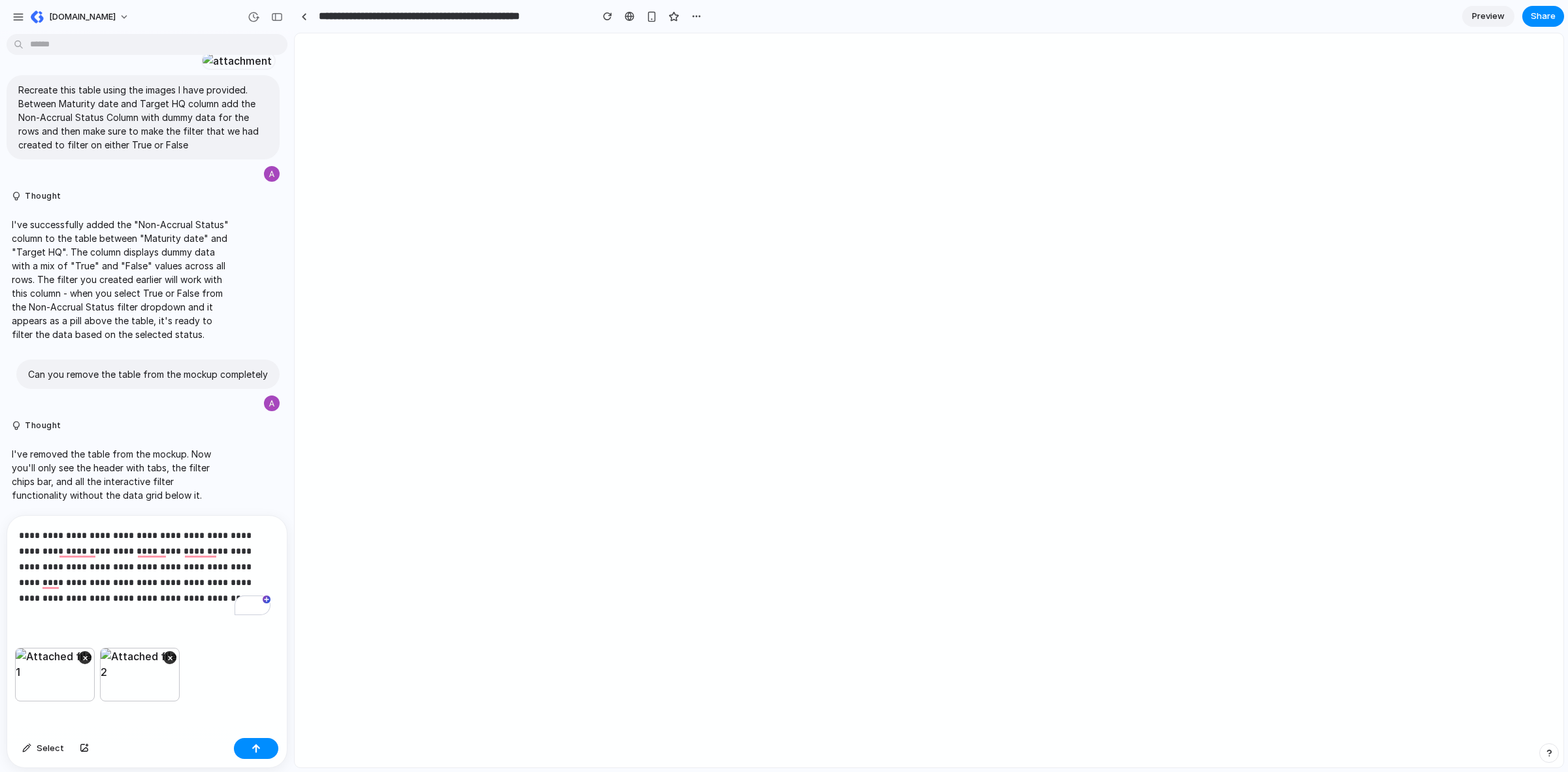
click at [245, 533] on p "**********" at bounding box center [145, 566] width 251 height 78
click at [248, 533] on p "**********" at bounding box center [145, 566] width 251 height 78
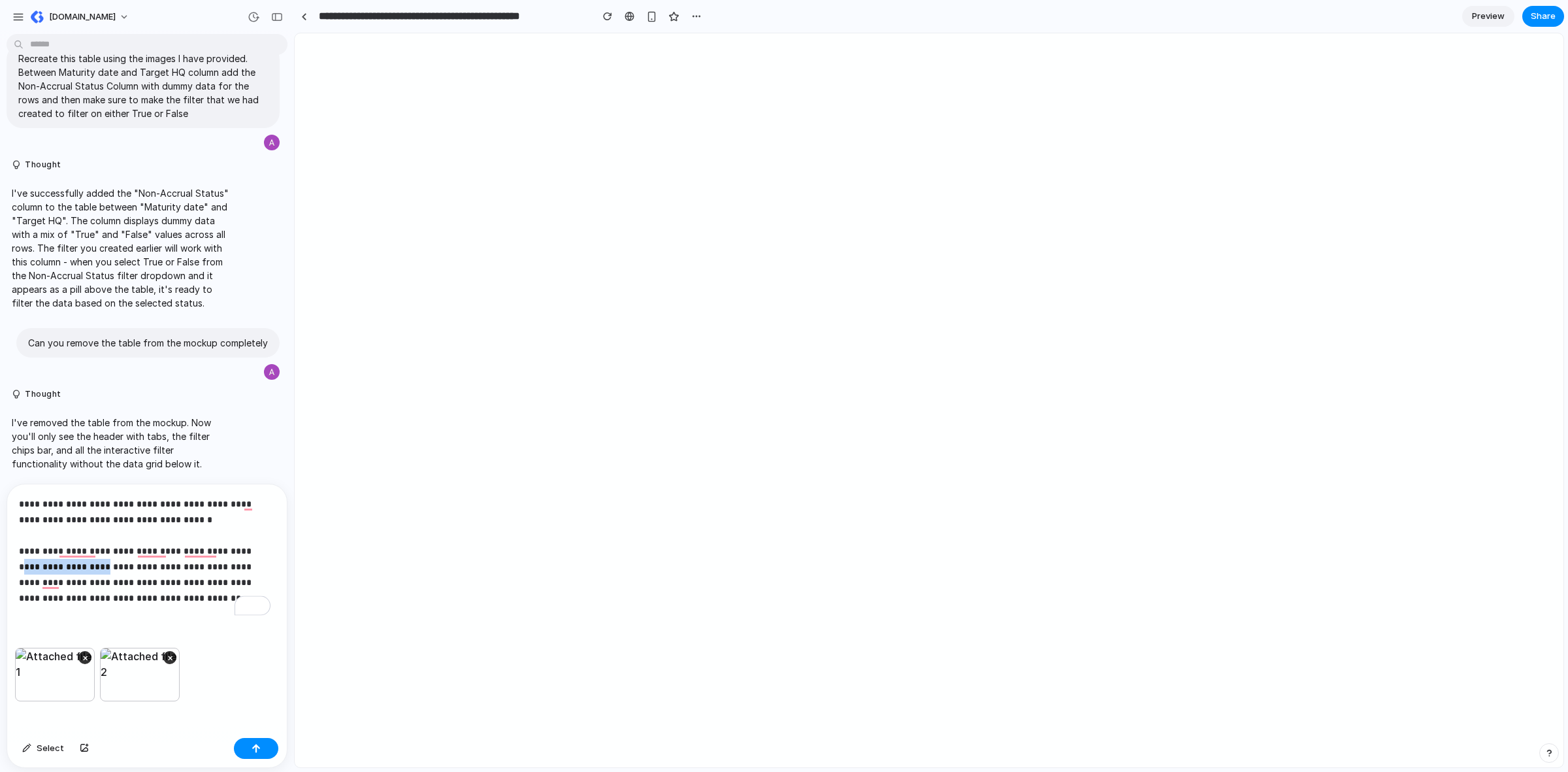
drag, startPoint x: 105, startPoint y: 566, endPoint x: 0, endPoint y: 562, distance: 105.1
click at [0, 562] on div "**********" at bounding box center [143, 625] width 286 height 284
click at [97, 563] on strong "**********" at bounding box center [62, 566] width 86 height 9
drag, startPoint x: 61, startPoint y: 546, endPoint x: 115, endPoint y: 549, distance: 54.1
click at [115, 549] on p "**********" at bounding box center [145, 550] width 251 height 110
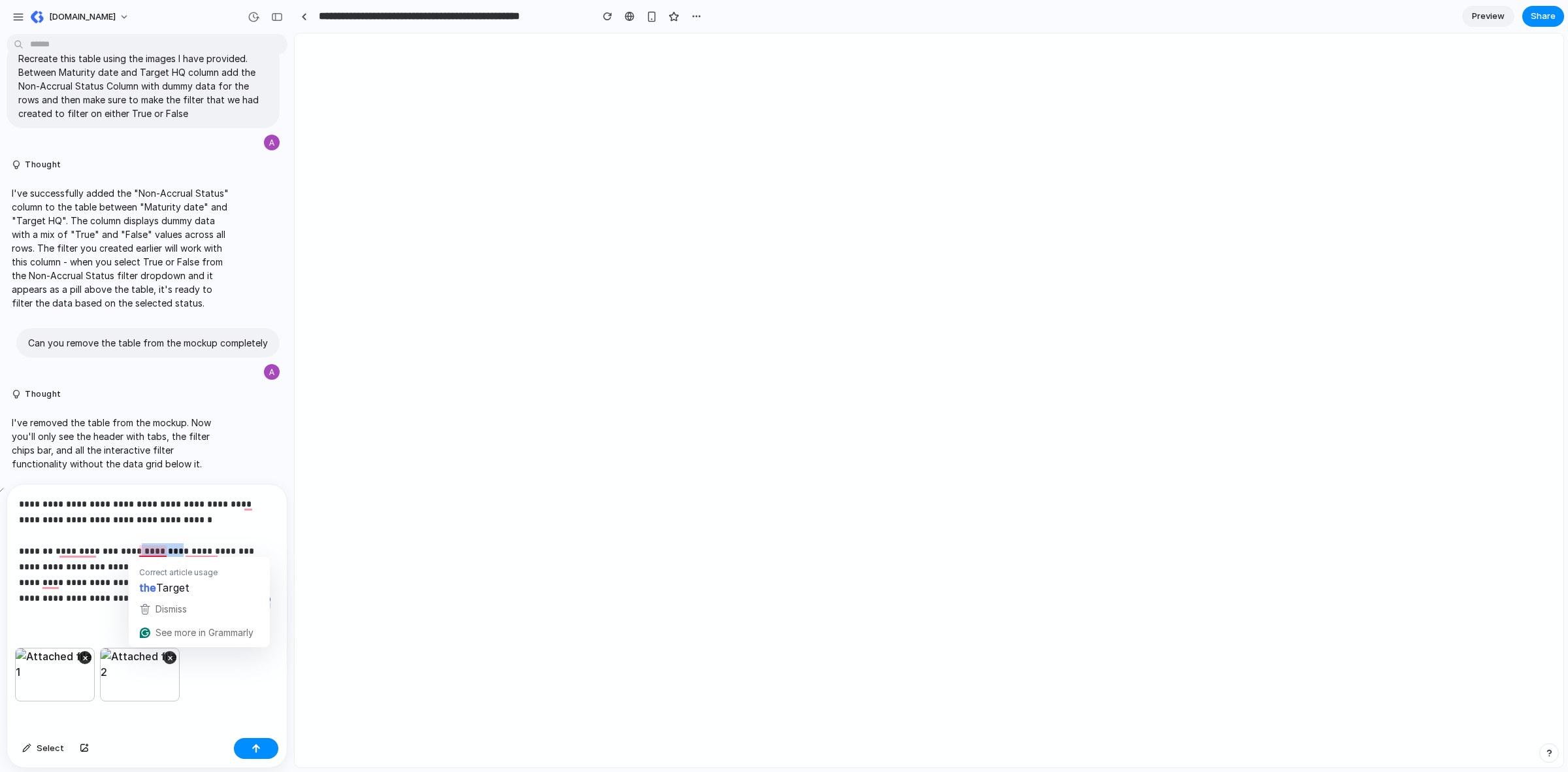
drag, startPoint x: 139, startPoint y: 547, endPoint x: 181, endPoint y: 549, distance: 42.0
click at [181, 549] on p "**********" at bounding box center [145, 550] width 251 height 110
click at [216, 549] on p "**********" at bounding box center [145, 550] width 251 height 110
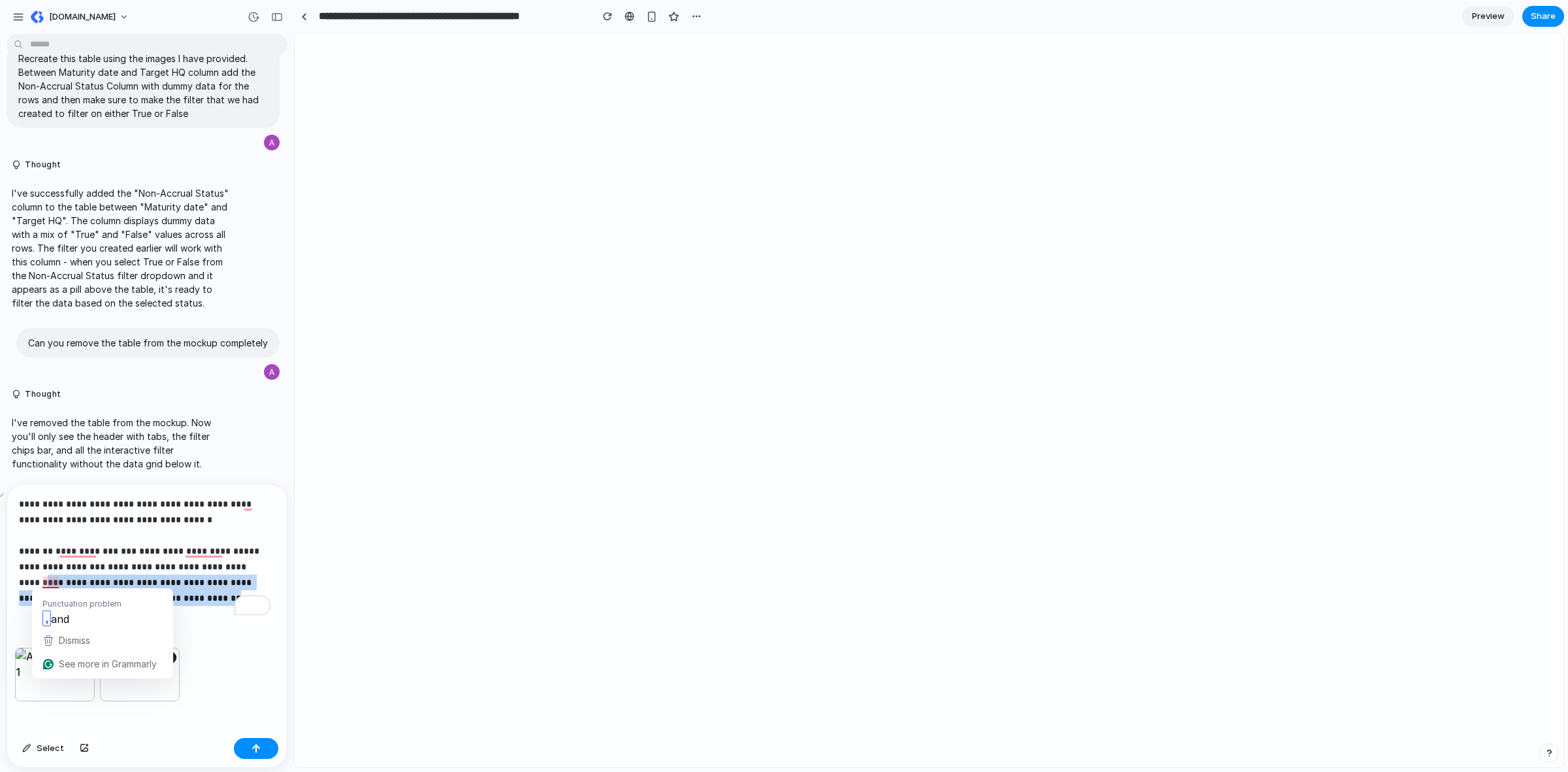
drag, startPoint x: 41, startPoint y: 581, endPoint x: 204, endPoint y: 593, distance: 163.4
click at [203, 593] on p "**********" at bounding box center [145, 550] width 251 height 110
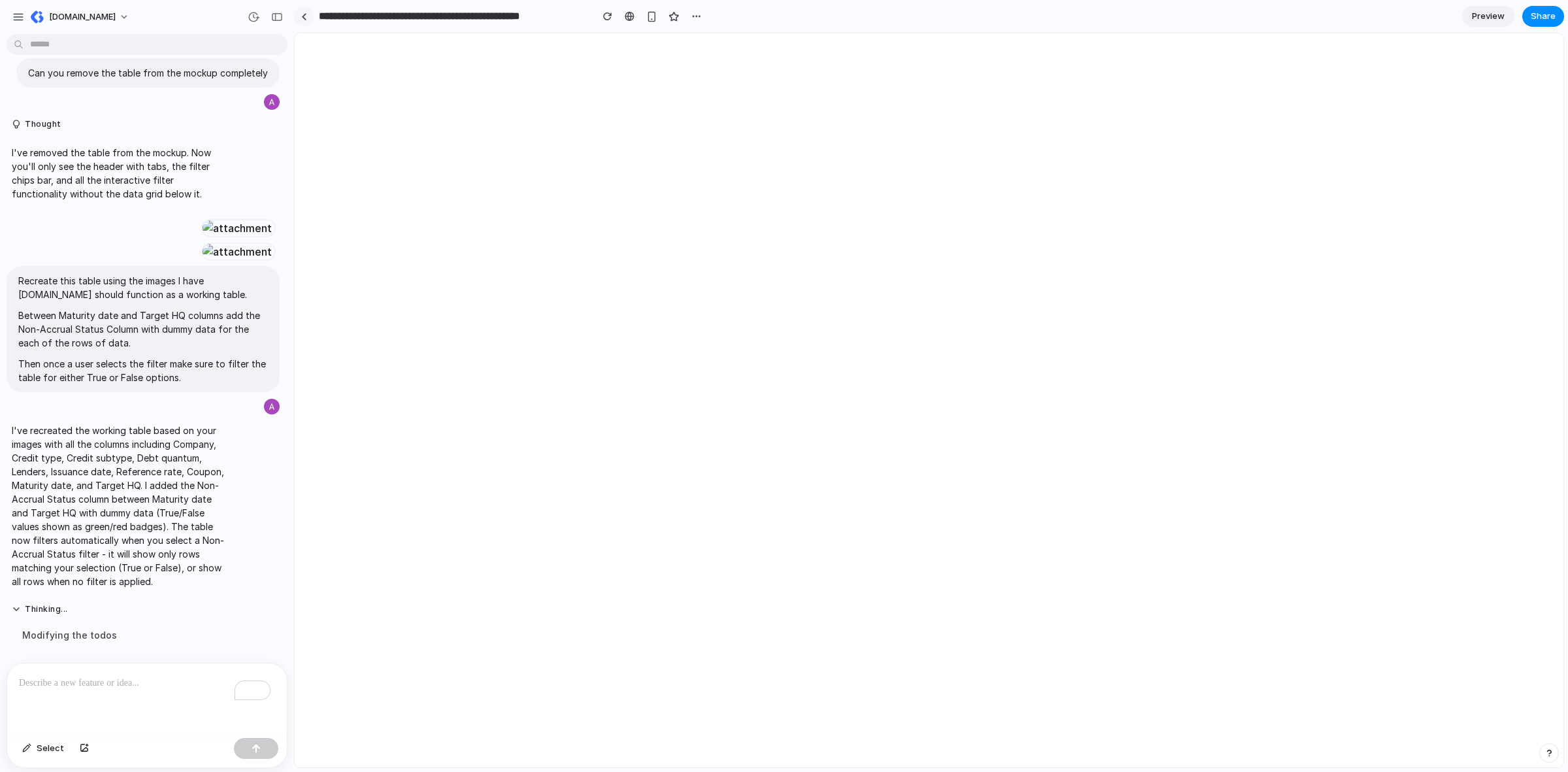
scroll to position [5023, 0]
click at [106, 677] on p "To enrich screen reader interactions, please activate Accessibility in Grammarl…" at bounding box center [145, 683] width 251 height 16
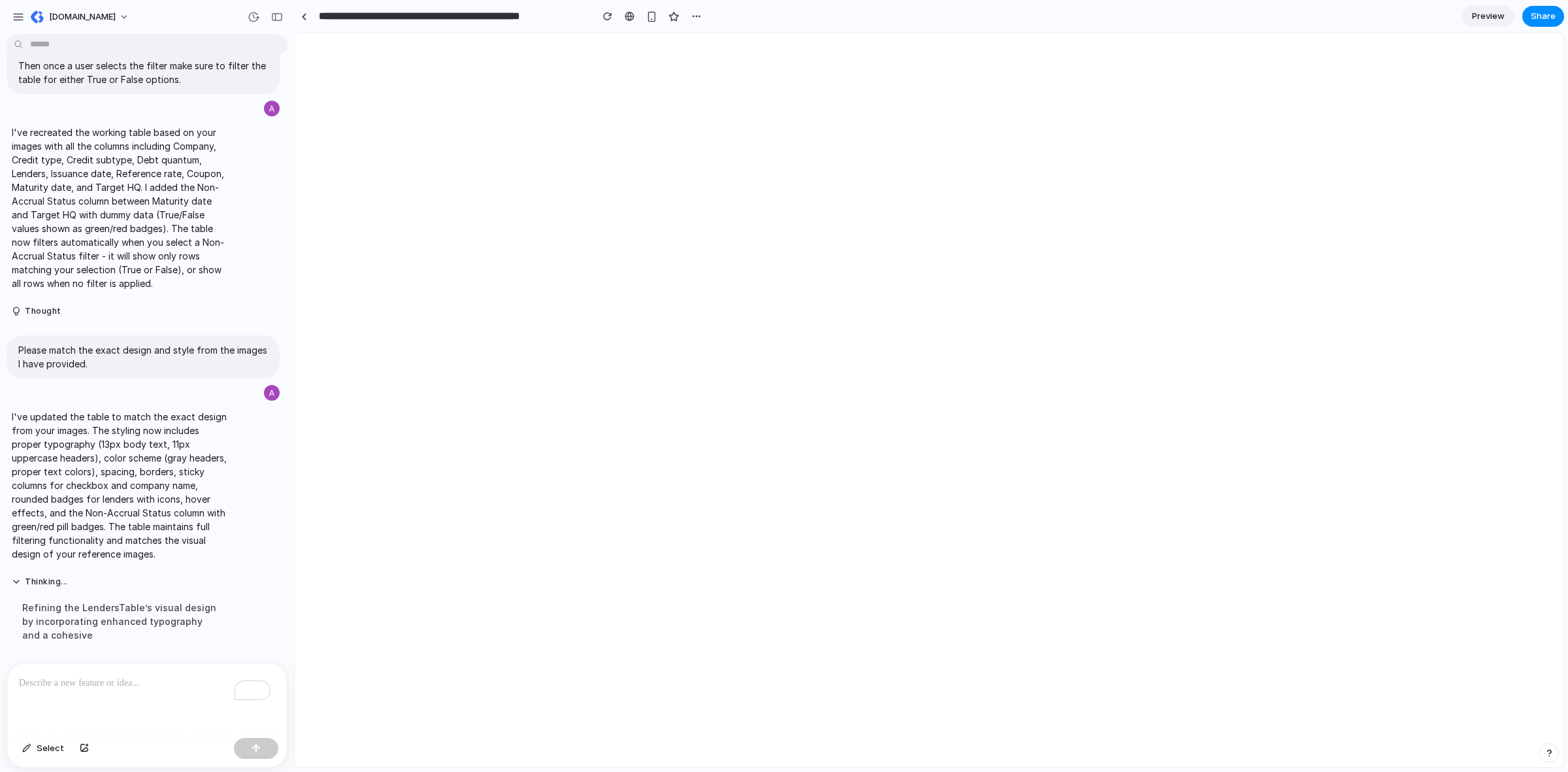
scroll to position [5161, 0]
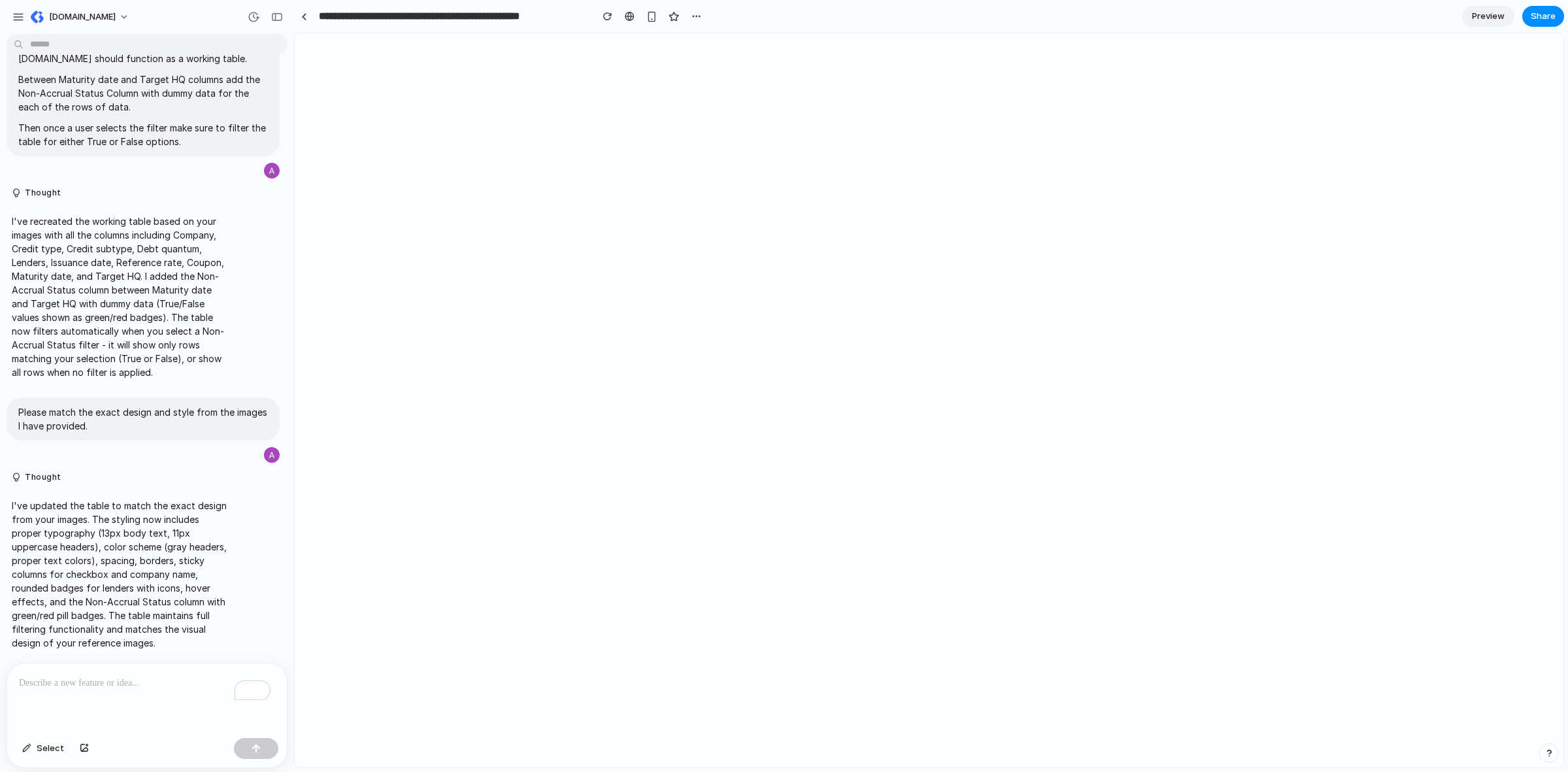
click at [173, 694] on div "To enrich screen reader interactions, please activate Accessibility in Grammarl…" at bounding box center [147, 698] width 279 height 69
click at [80, 749] on div "button" at bounding box center [84, 748] width 9 height 8
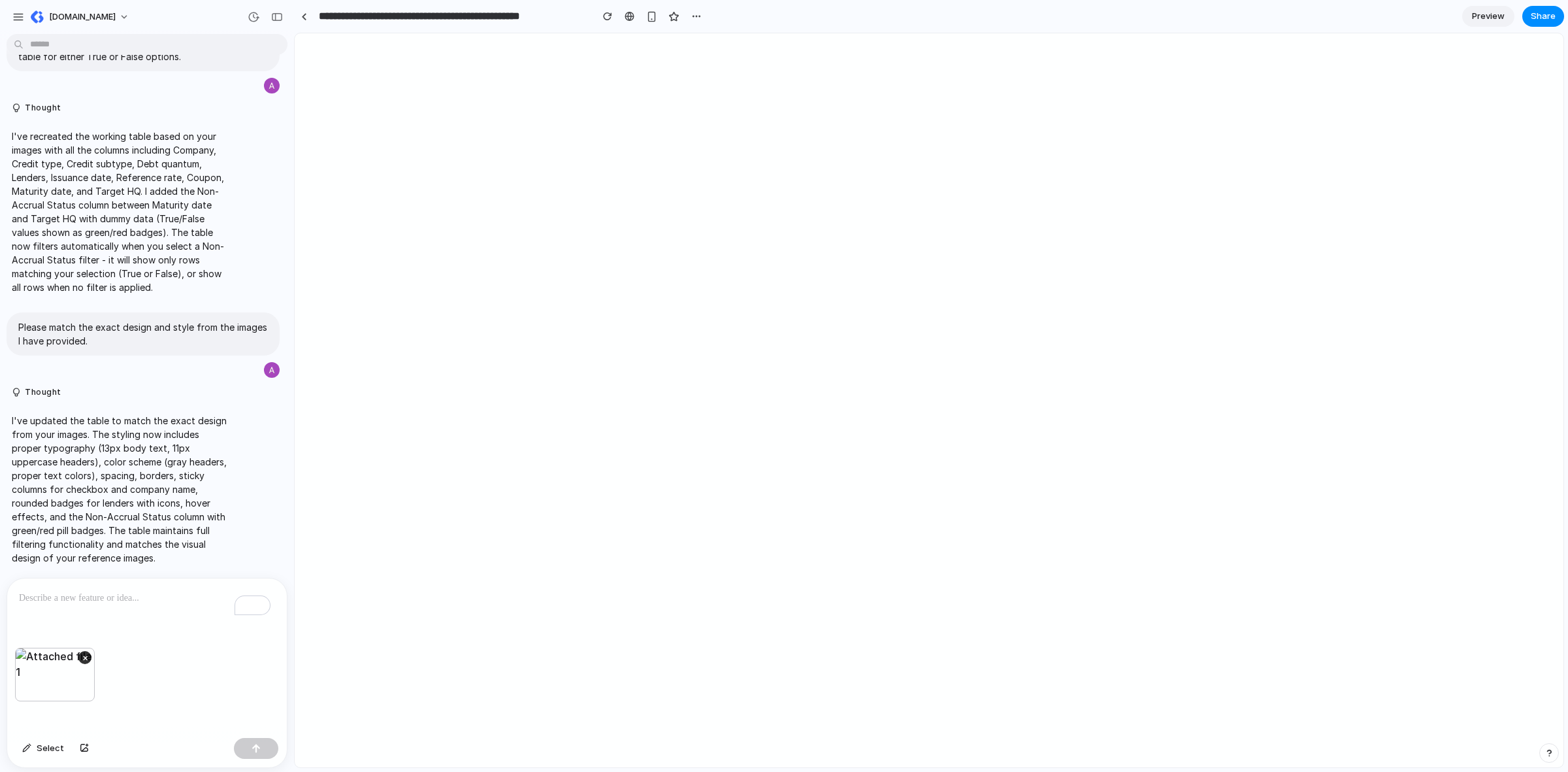
click at [162, 595] on p "To enrich screen reader interactions, please activate Accessibility in Grammarl…" at bounding box center [147, 598] width 256 height 16
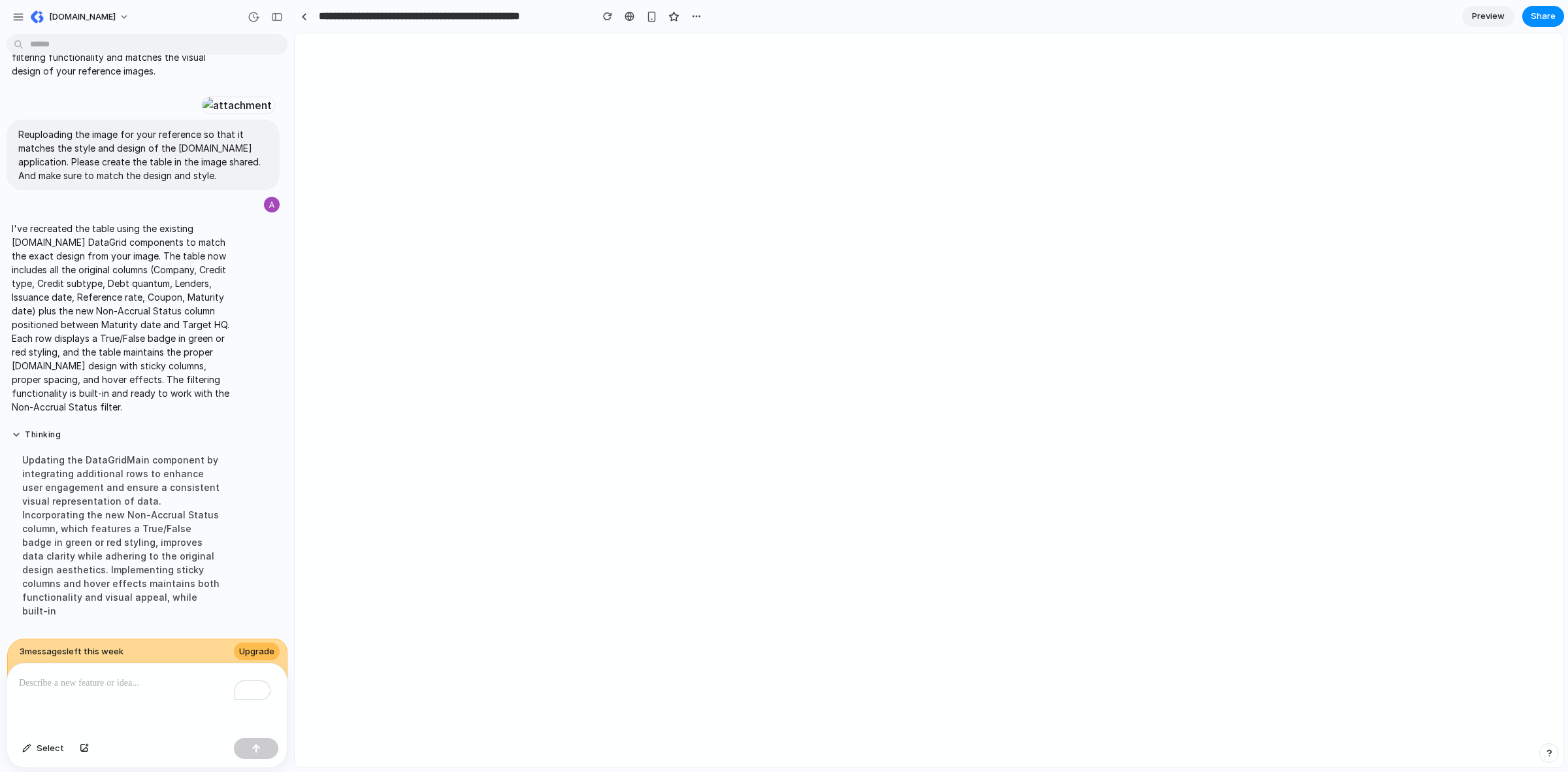
scroll to position [5075, 0]
click at [18, 440] on button "Thinking .." at bounding box center [121, 434] width 219 height 11
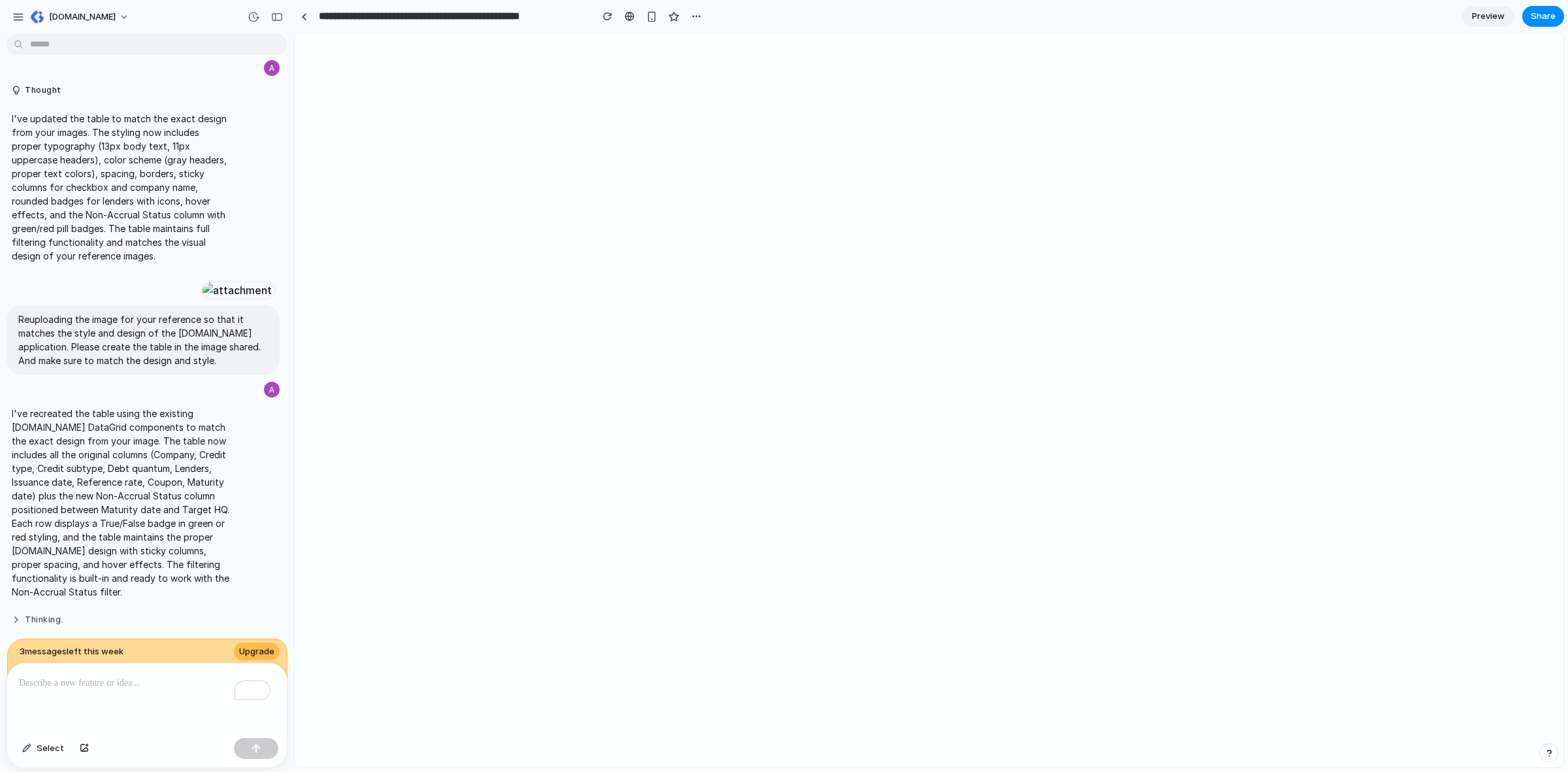
click at [26, 614] on button "Thinking ." at bounding box center [121, 620] width 219 height 11
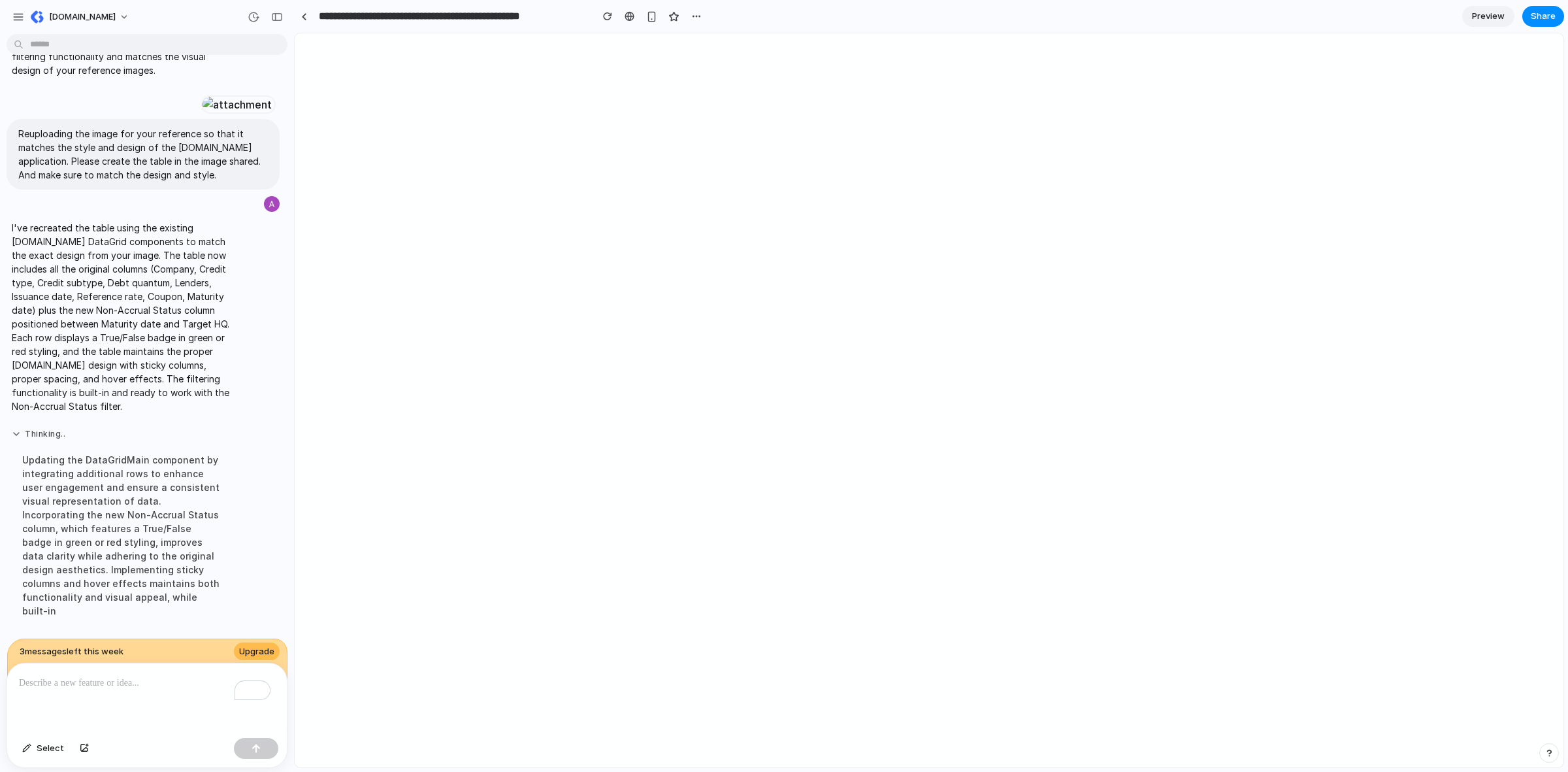
scroll to position [5075, 0]
click at [167, 684] on p "To enrich screen reader interactions, please activate Accessibility in Grammarl…" at bounding box center [145, 683] width 251 height 16
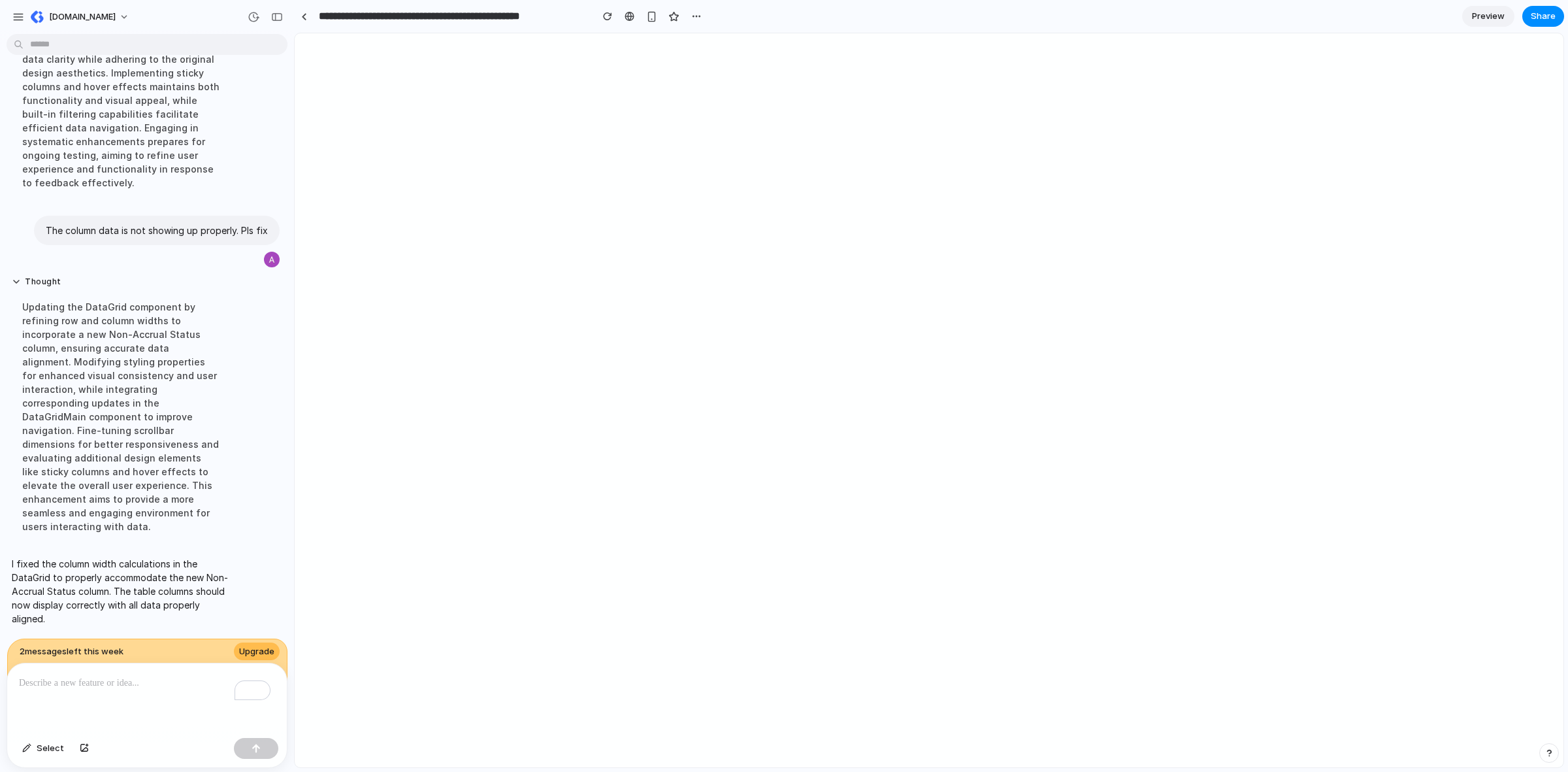
scroll to position [5261, 0]
click at [151, 685] on p "To enrich screen reader interactions, please activate Accessibility in Grammarl…" at bounding box center [145, 683] width 251 height 16
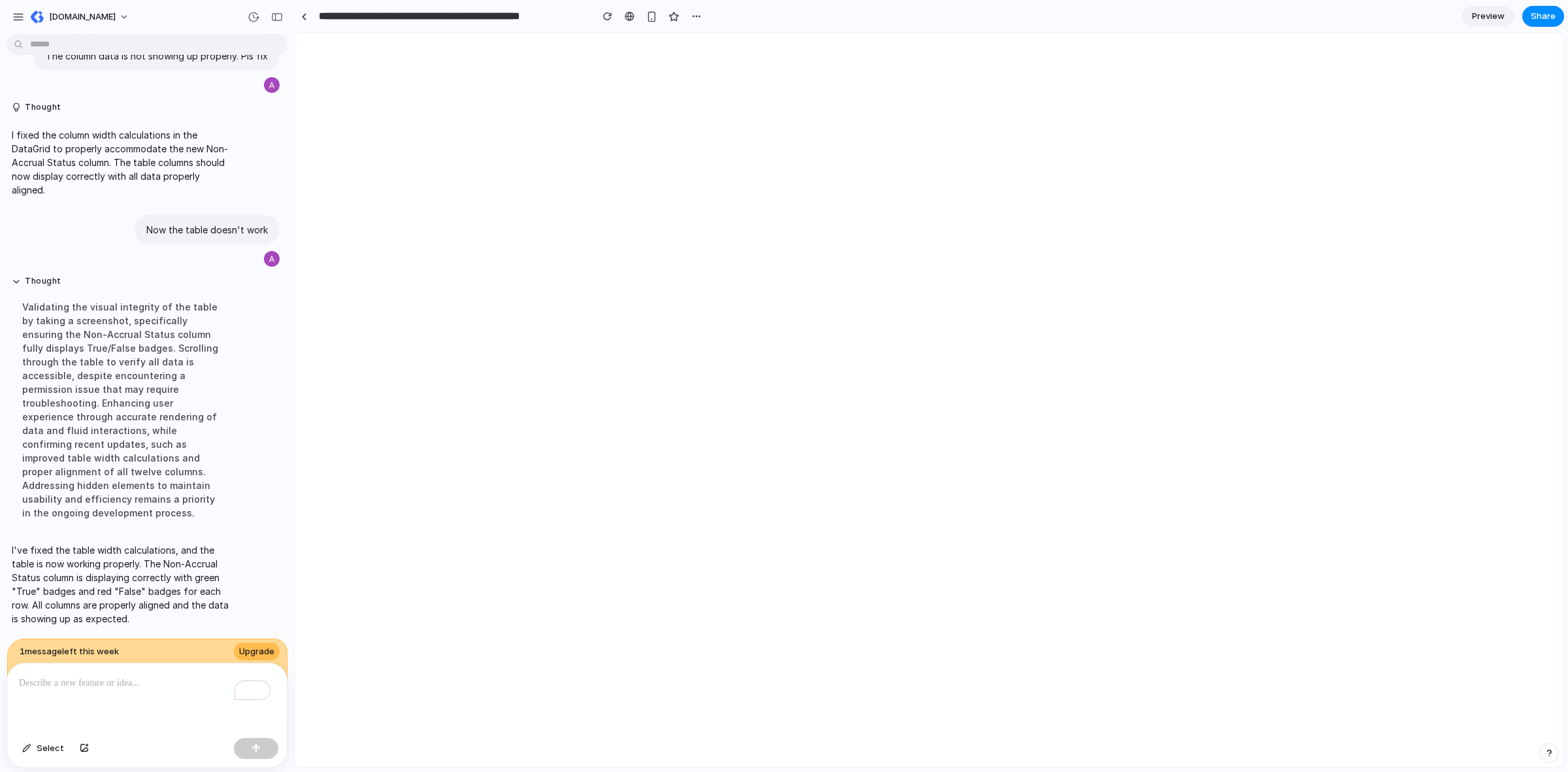
scroll to position [4210, 0]
click at [601, 14] on button "button" at bounding box center [608, 16] width 19 height 19
click at [605, 14] on div "button" at bounding box center [607, 16] width 9 height 9
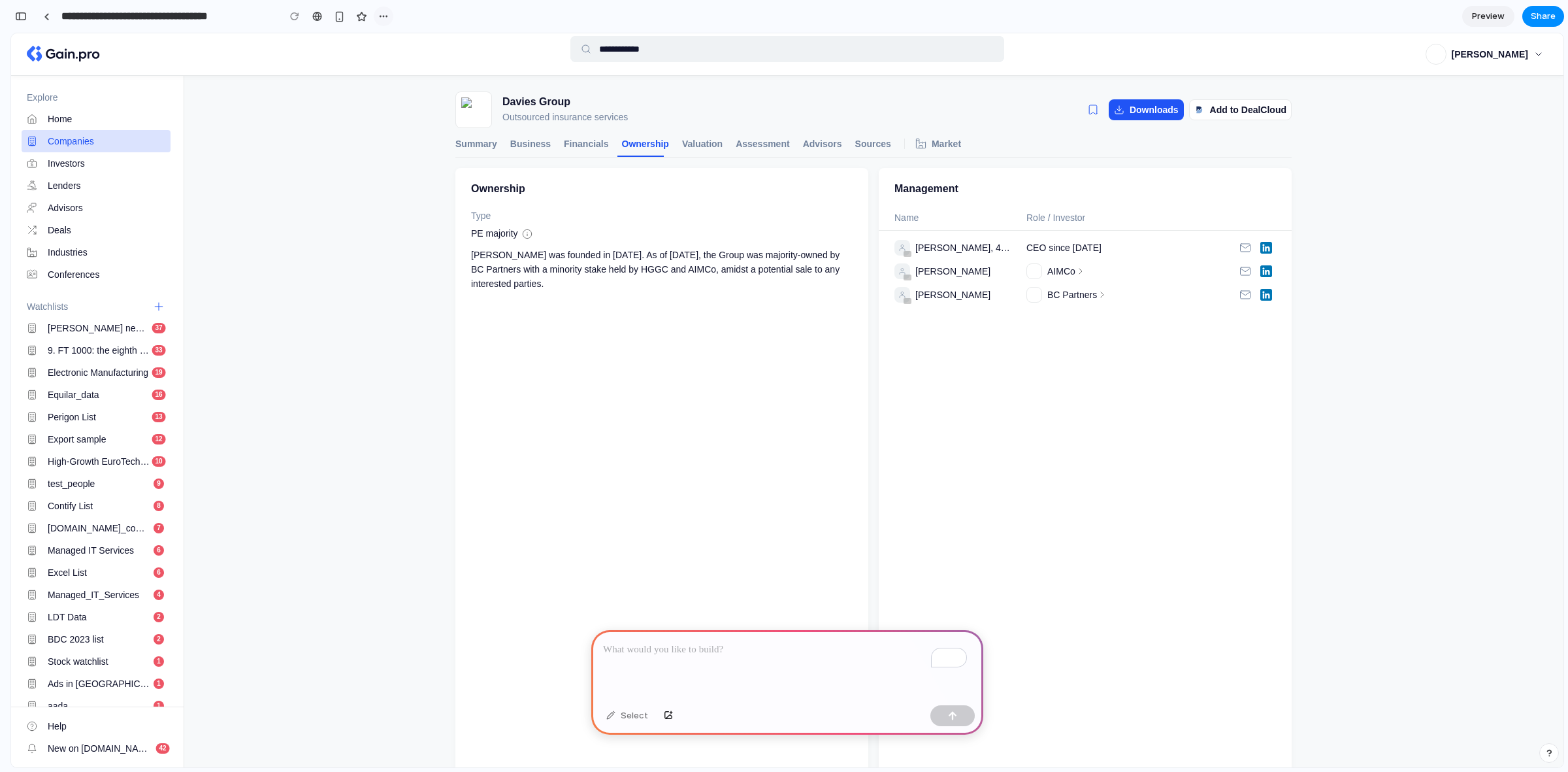
click at [380, 19] on div "button" at bounding box center [383, 16] width 10 height 10
click at [422, 64] on span "Delete" at bounding box center [410, 66] width 27 height 13
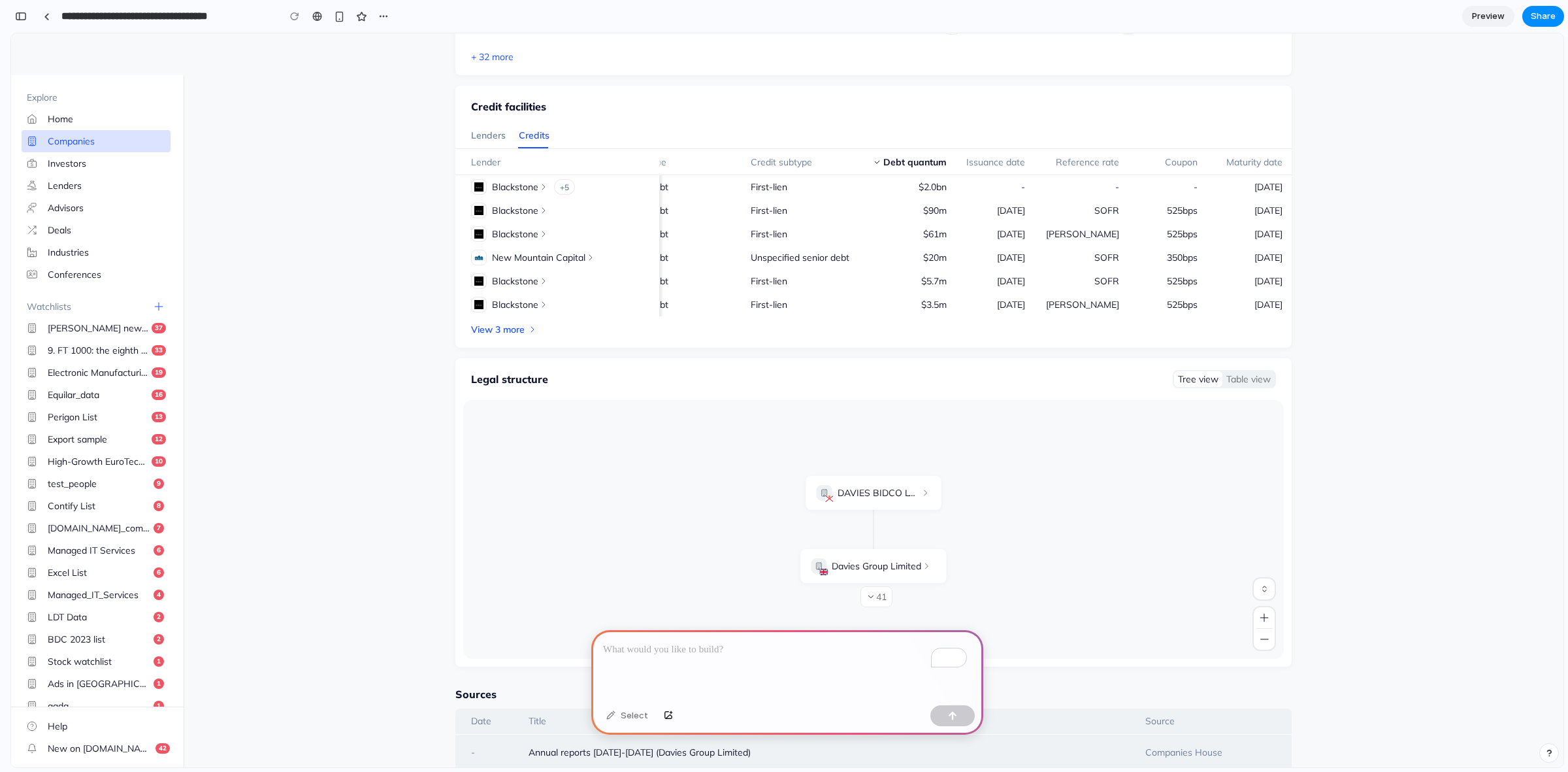
scroll to position [0, 52]
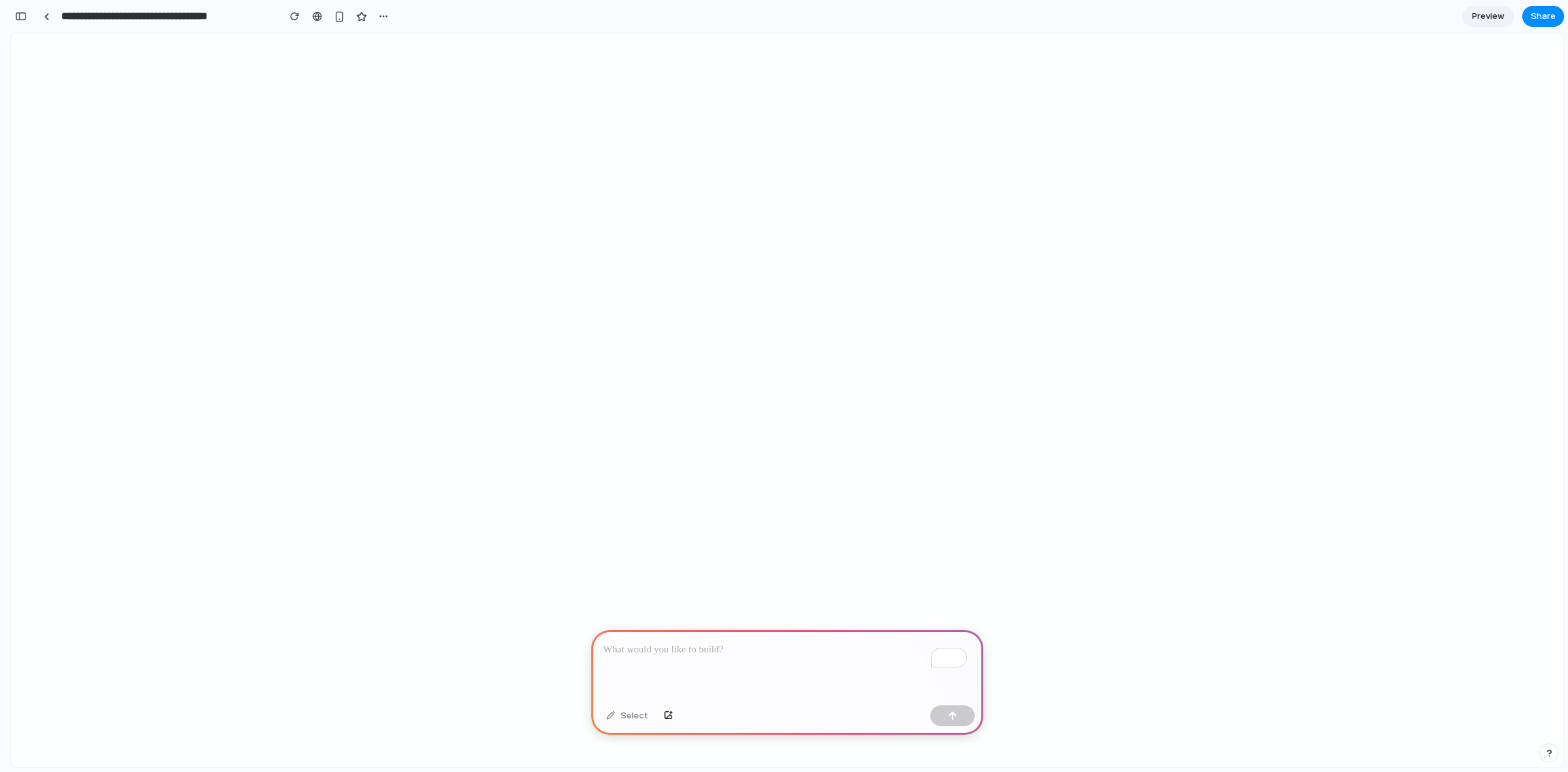
click at [733, 644] on p "To enrich screen reader interactions, please activate Accessibility in Grammarl…" at bounding box center [787, 649] width 368 height 16
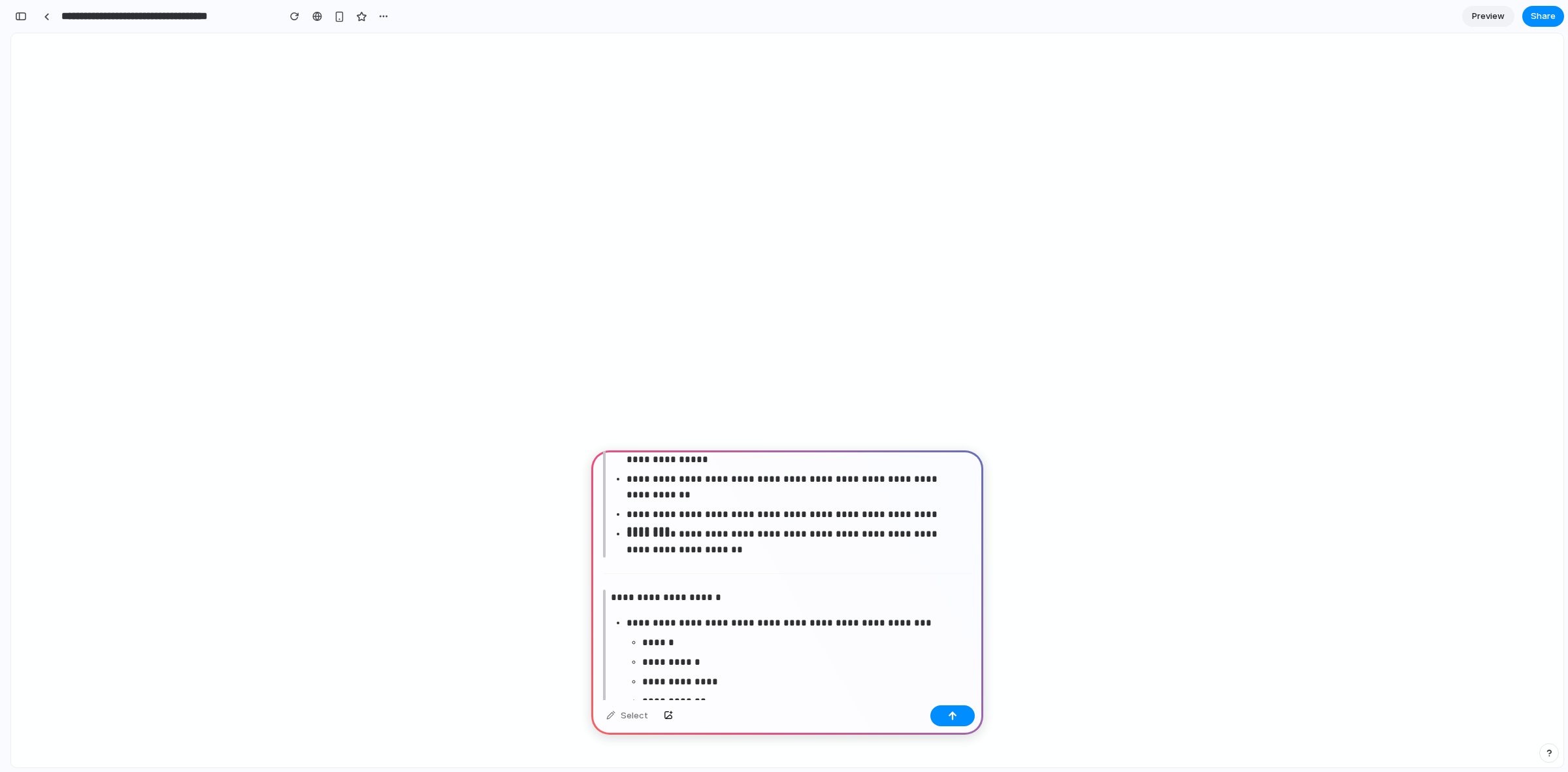
scroll to position [0, 0]
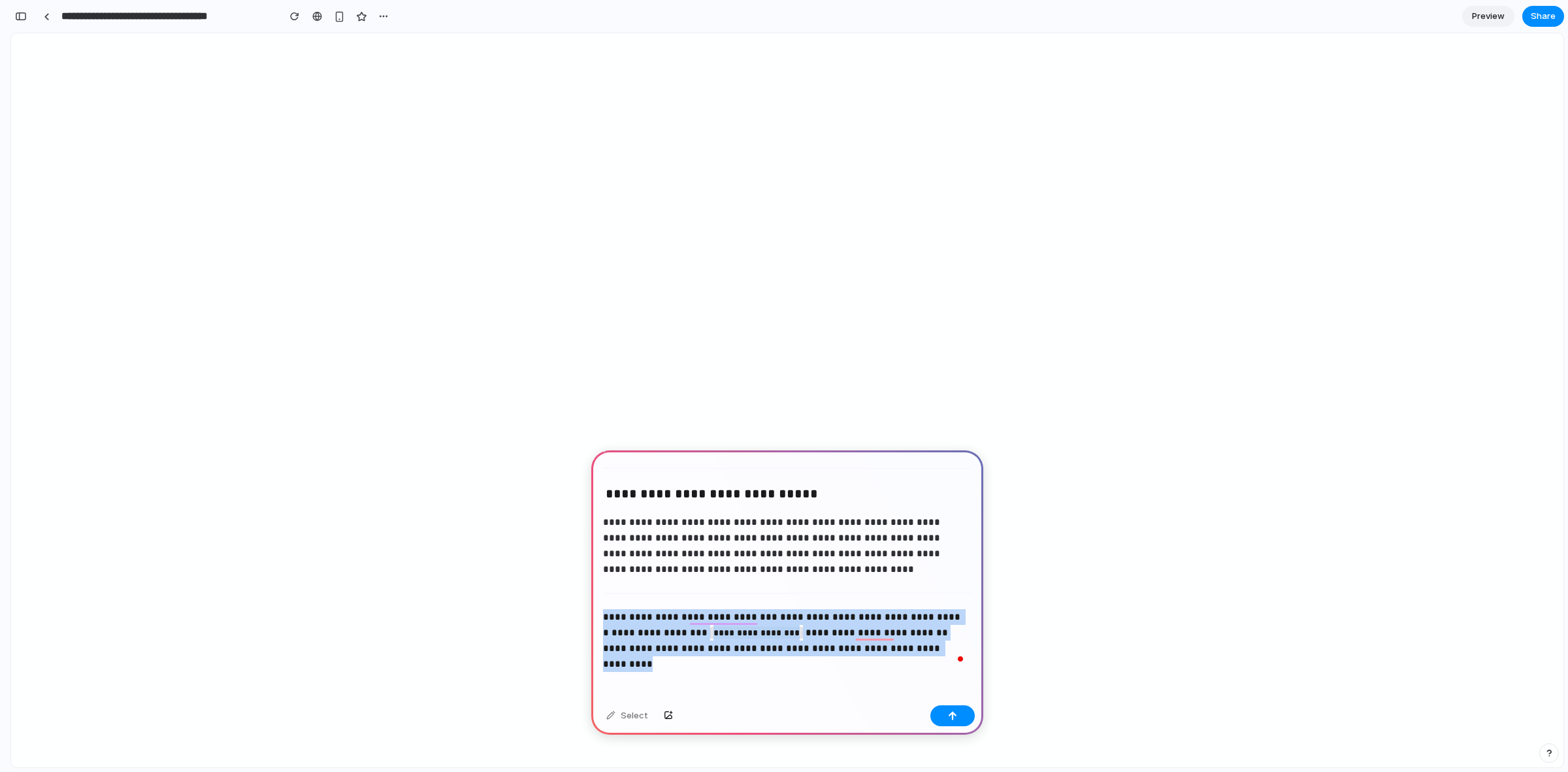
drag, startPoint x: 603, startPoint y: 613, endPoint x: 951, endPoint y: 665, distance: 351.9
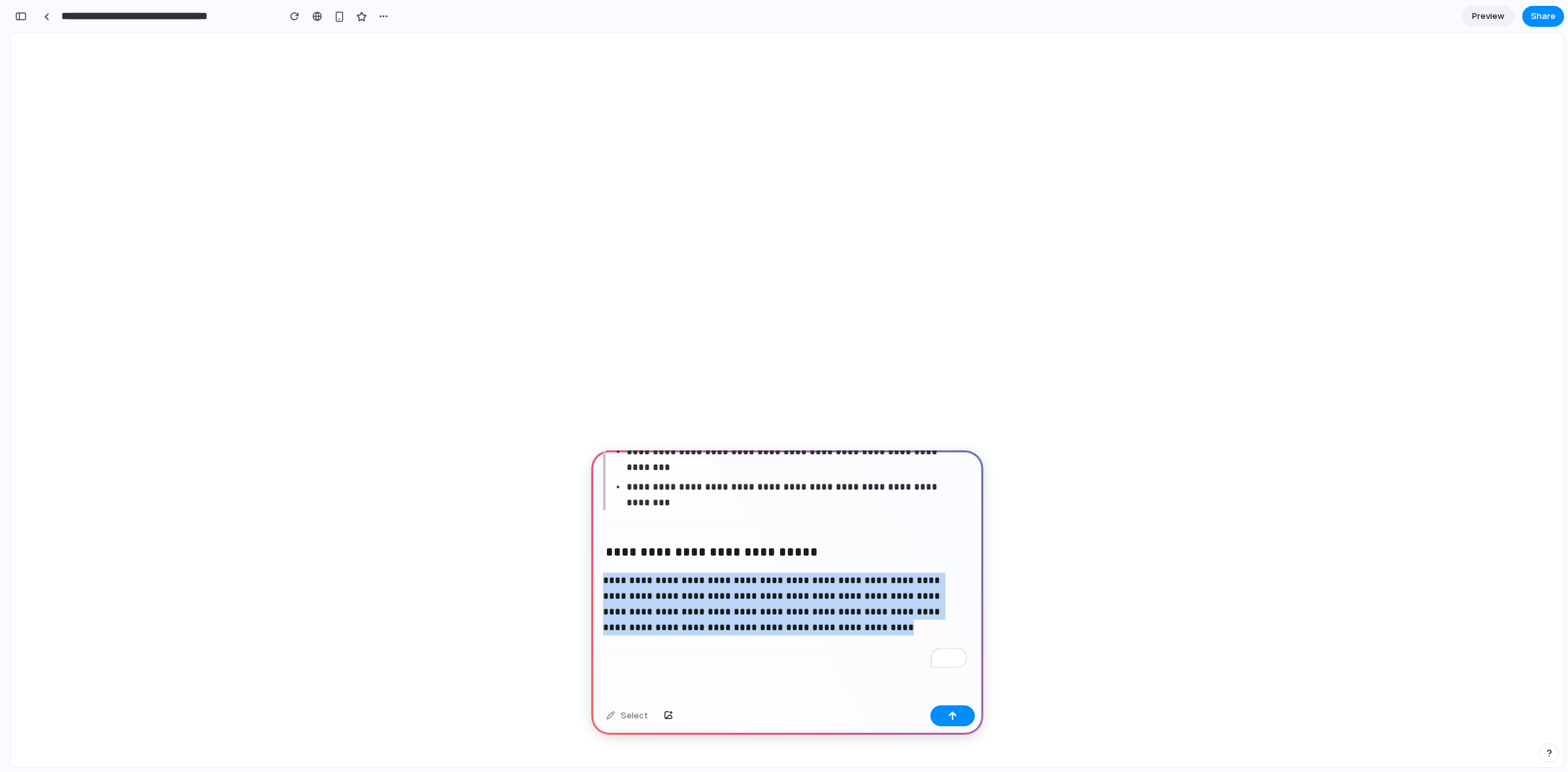
scroll to position [1621, 0]
click at [958, 716] on button "button" at bounding box center [952, 715] width 44 height 21
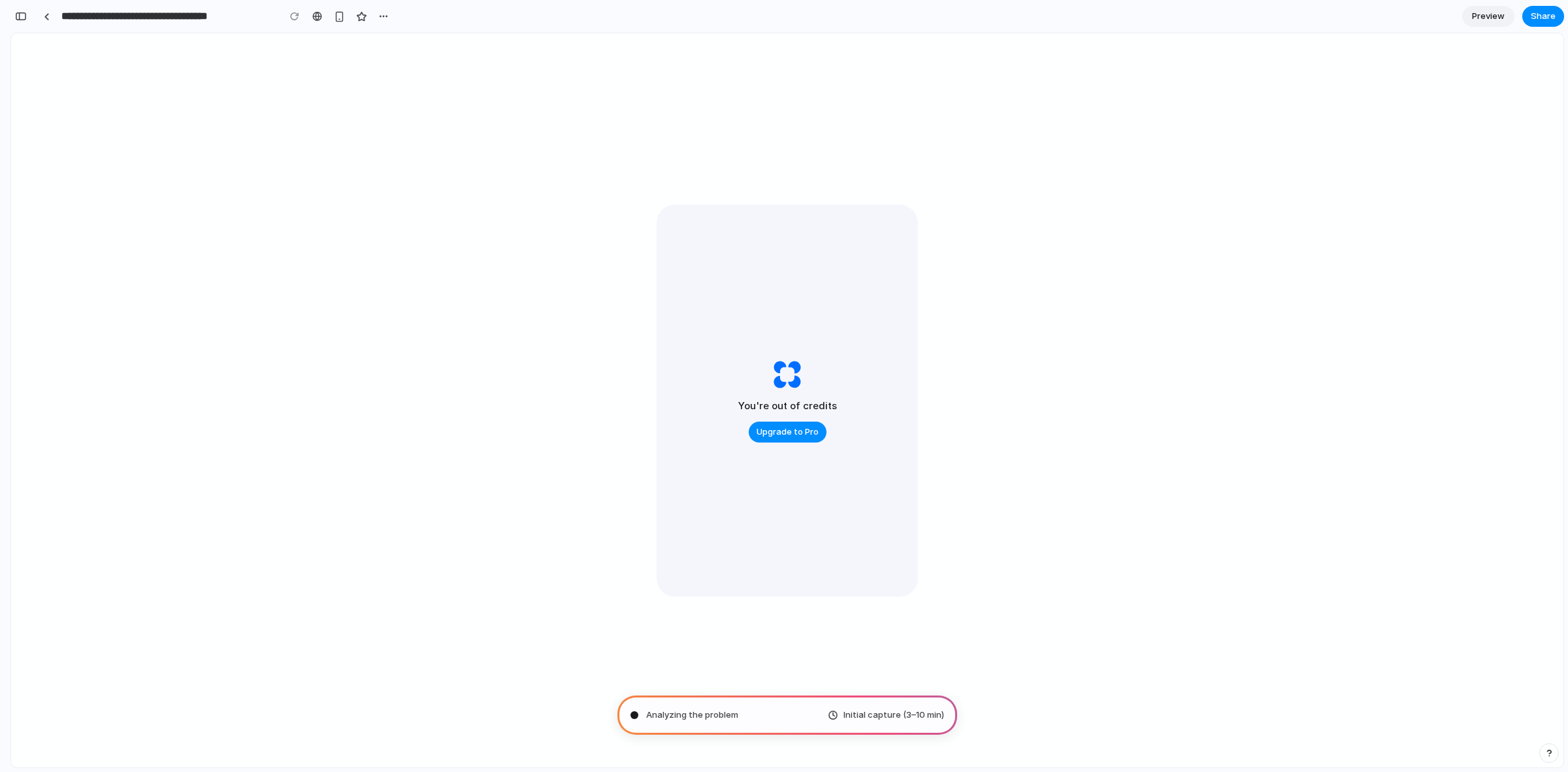
type input "**********"
click at [802, 432] on span "Upgrade to Pro" at bounding box center [788, 432] width 62 height 13
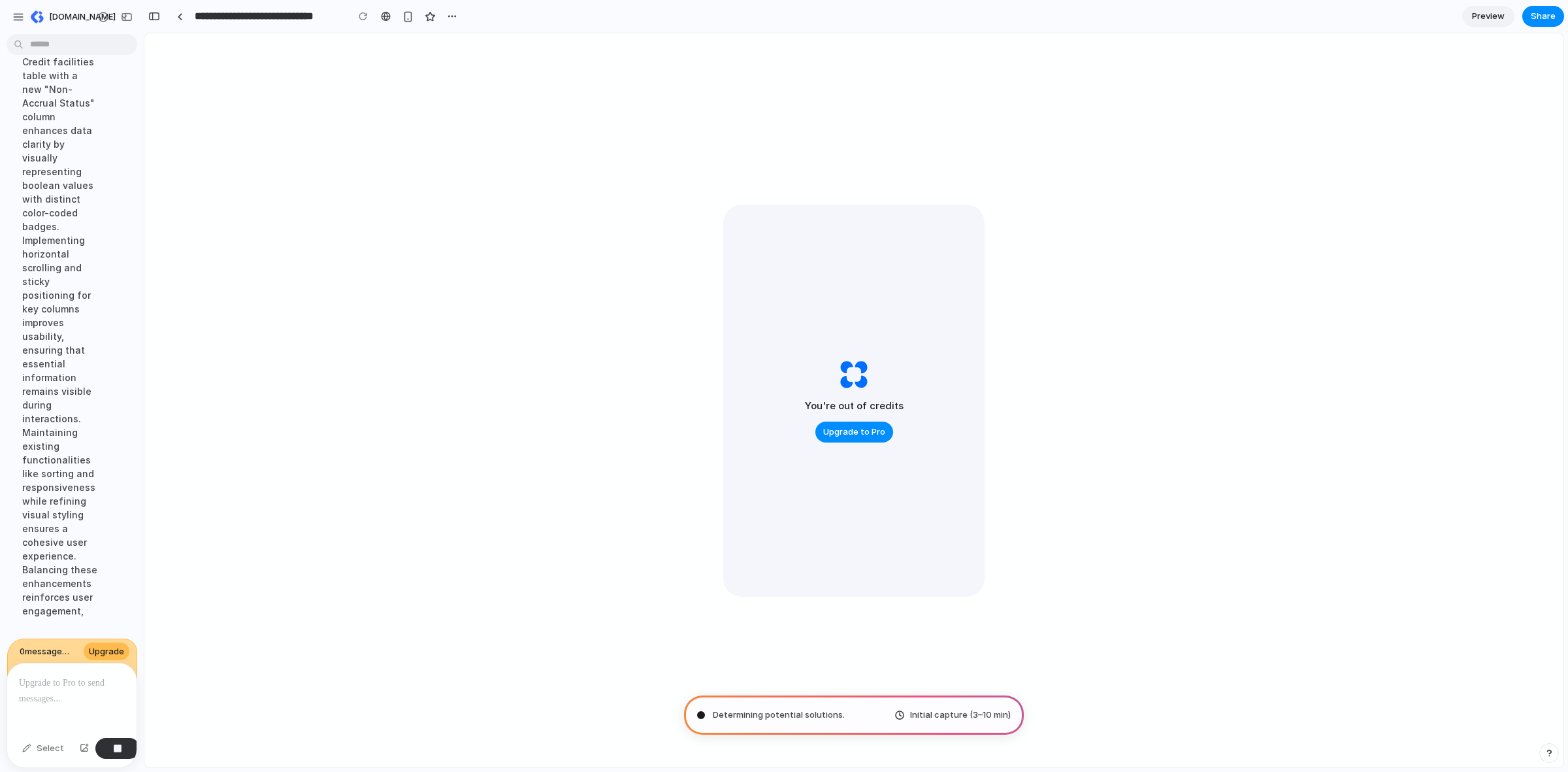
scroll to position [1507, 0]
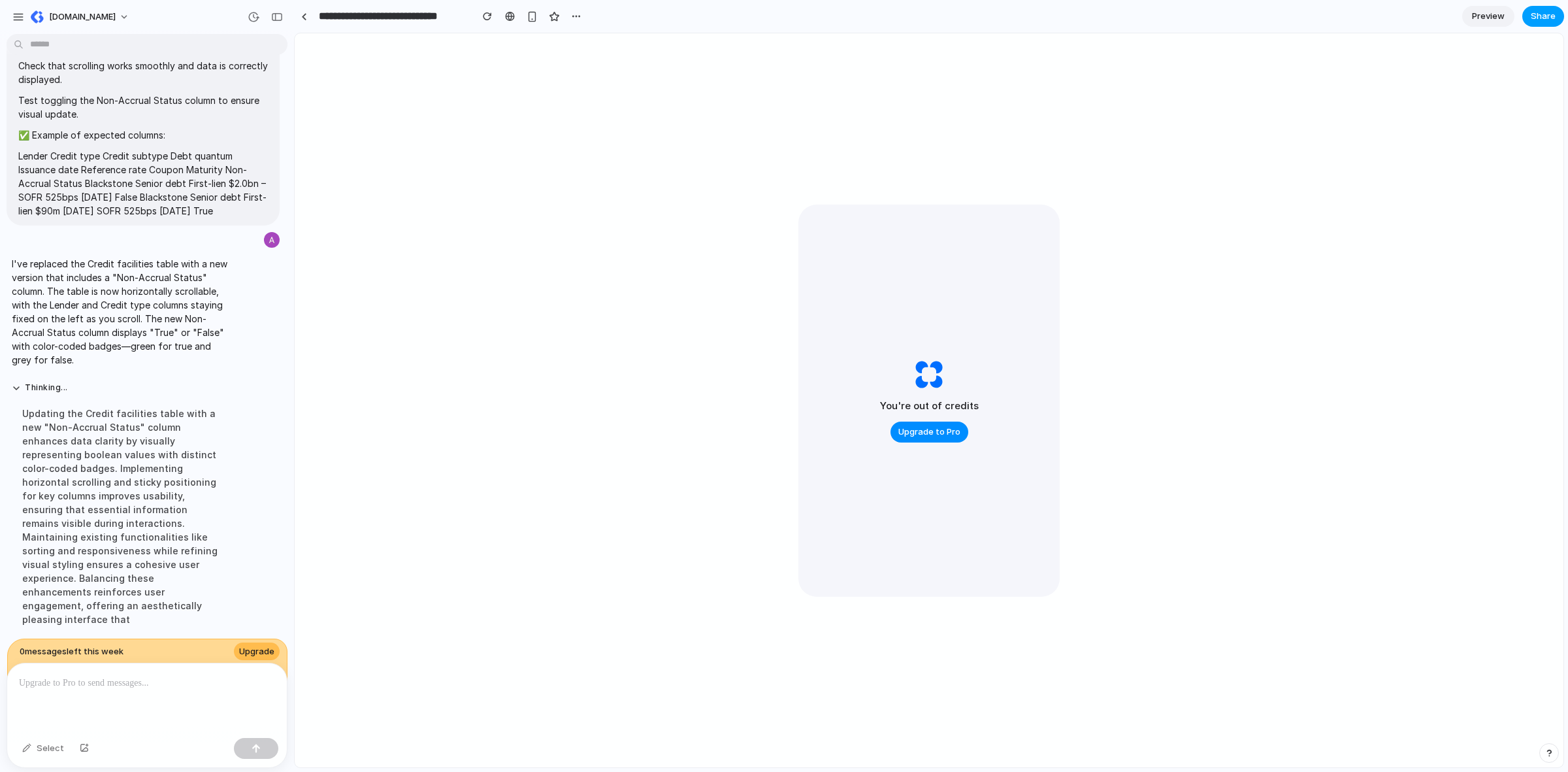
click at [1524, 10] on button "Share" at bounding box center [1543, 16] width 42 height 21
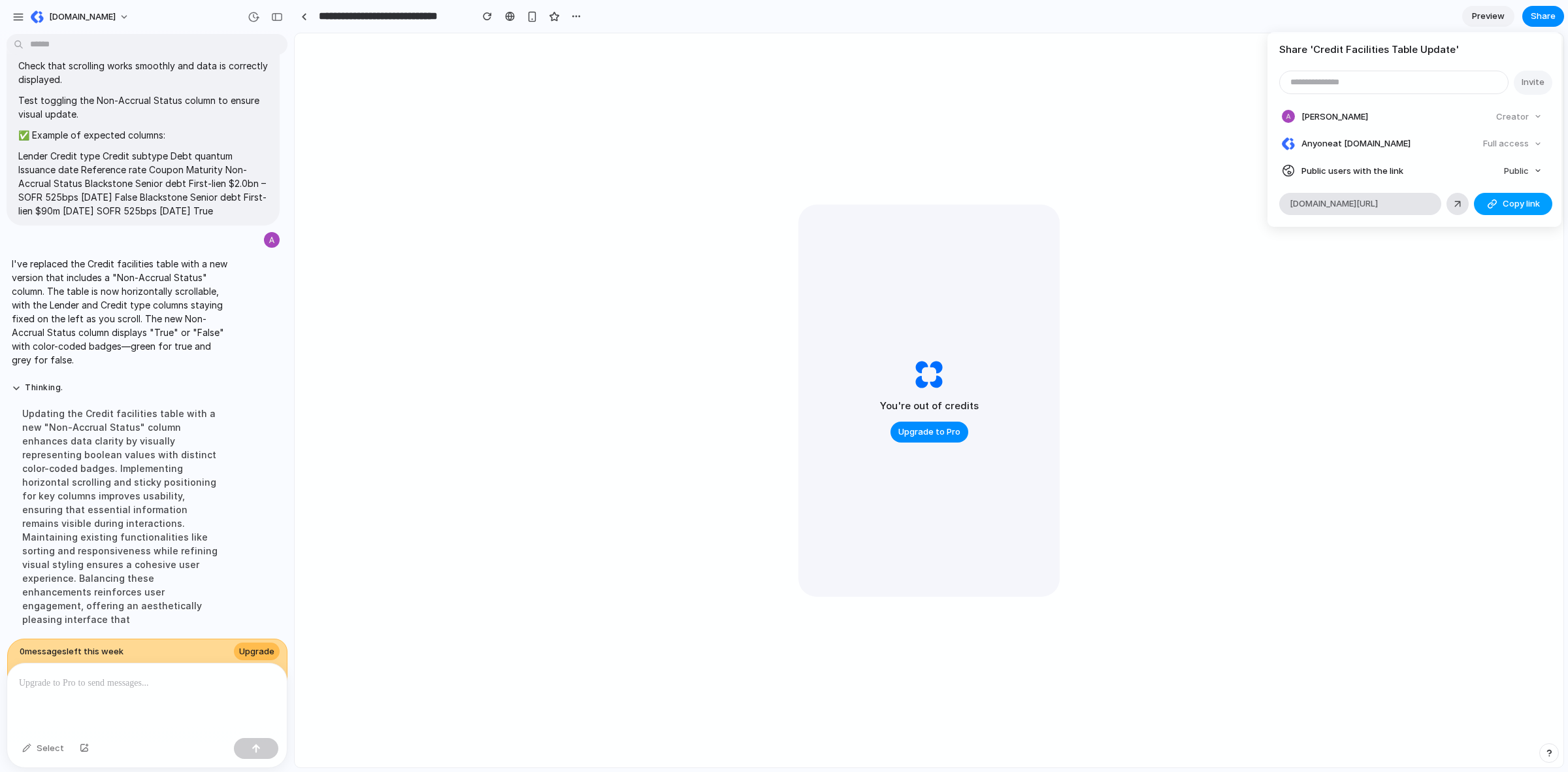
click at [1528, 204] on span "Copy link" at bounding box center [1522, 203] width 38 height 13
click at [1518, 198] on span "Copy link" at bounding box center [1522, 203] width 38 height 13
click at [817, 144] on div "Share ' Credit Facilities Table Update ' Invite [PERSON_NAME] Creator Anyone at…" at bounding box center [784, 386] width 1568 height 772
